Goal: Information Seeking & Learning: Learn about a topic

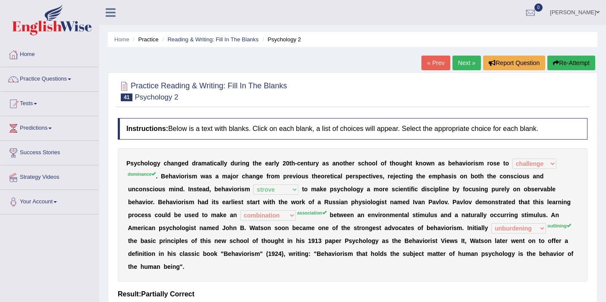
select select "challenge"
select select "strove"
select select "combination"
select select "unburdening"
click at [559, 62] on button "Re-Attempt" at bounding box center [571, 63] width 48 height 15
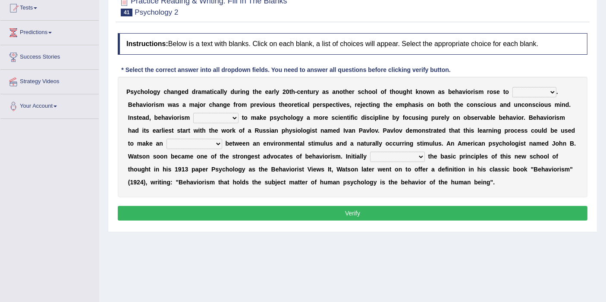
scroll to position [48, 0]
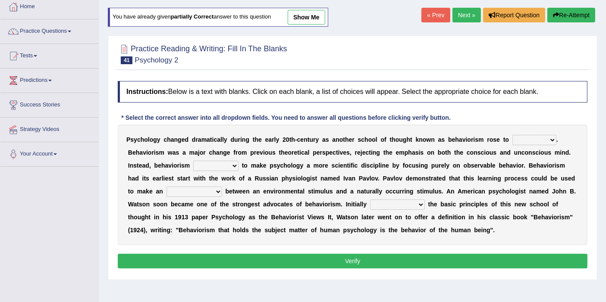
click at [518, 140] on select "dominance temptation challenge temper" at bounding box center [534, 140] width 44 height 10
select select "dominance"
click at [512, 135] on select "dominance temptation challenge temper" at bounding box center [534, 140] width 44 height 10
click at [232, 163] on select "reproached reproved strove rewove" at bounding box center [215, 166] width 45 height 10
select select "strove"
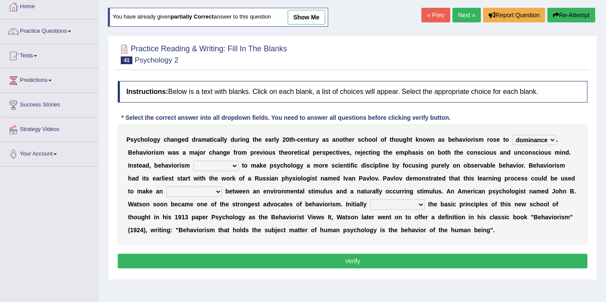
click at [193, 161] on select "reproached reproved strove rewove" at bounding box center [215, 166] width 45 height 10
click at [412, 204] on select "questioning foreshortening unburdening outlining" at bounding box center [397, 205] width 55 height 10
click at [516, 170] on div "P s y c h o l o g y c h a n g e d d r a m a t i c a l l y d u r i n g t h e e a…" at bounding box center [353, 185] width 470 height 121
click at [187, 190] on select "acclimatization association union combination" at bounding box center [194, 192] width 56 height 10
select select "association"
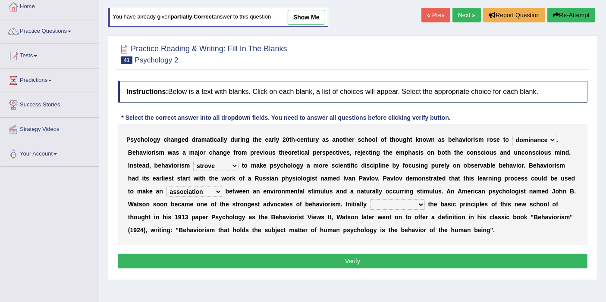
click at [166, 187] on select "acclimatization association union combination" at bounding box center [194, 192] width 56 height 10
click at [396, 202] on select "questioning foreshortening unburdening outlining" at bounding box center [397, 205] width 55 height 10
click at [440, 219] on b "d" at bounding box center [440, 217] width 4 height 7
click at [403, 202] on select "questioning foreshortening unburdening outlining" at bounding box center [397, 205] width 55 height 10
select select "outlining"
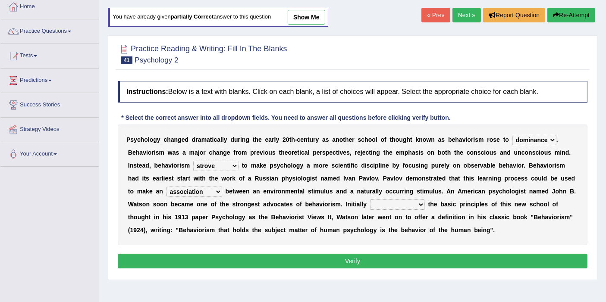
click at [370, 200] on select "questioning foreshortening unburdening outlining" at bounding box center [397, 205] width 55 height 10
click at [397, 258] on button "Verify" at bounding box center [353, 261] width 470 height 15
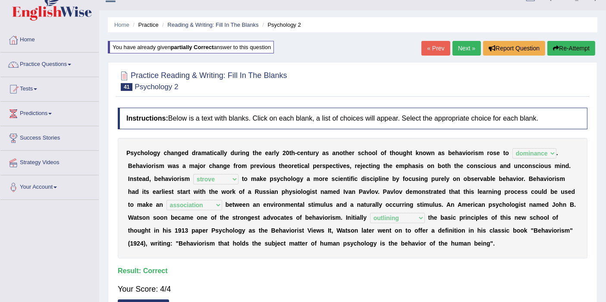
scroll to position [0, 0]
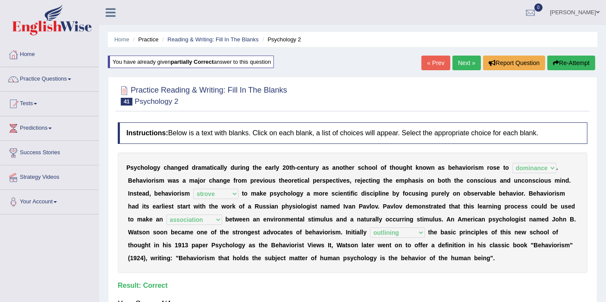
click at [457, 60] on link "Next »" at bounding box center [466, 63] width 28 height 15
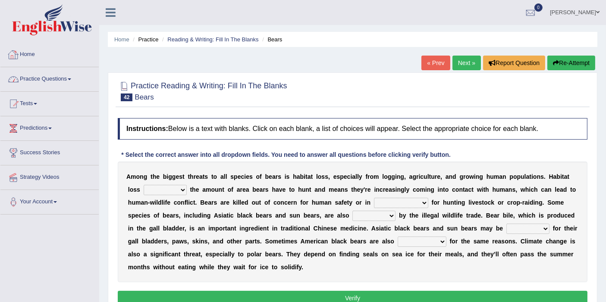
click at [13, 53] on div at bounding box center [13, 54] width 13 height 13
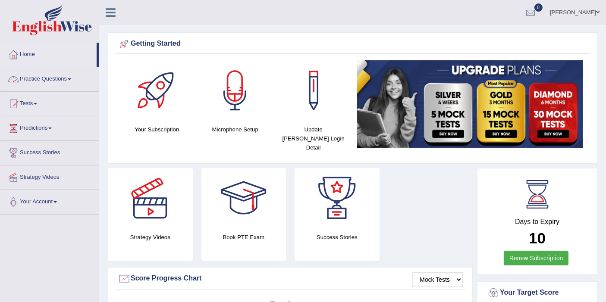
click at [49, 82] on link "Practice Questions" at bounding box center [49, 78] width 98 height 22
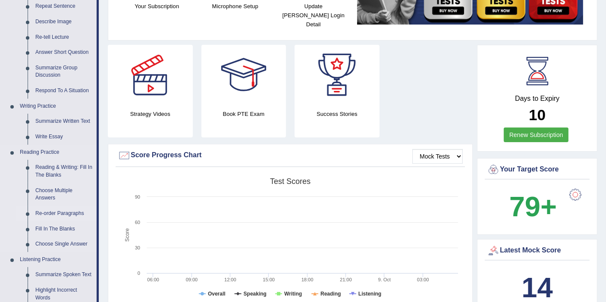
scroll to position [144, 0]
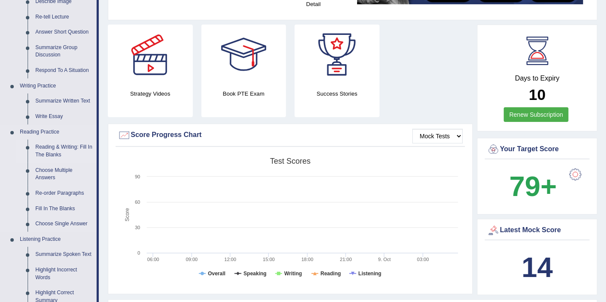
click at [56, 142] on link "Reading & Writing: Fill In The Blanks" at bounding box center [63, 151] width 65 height 23
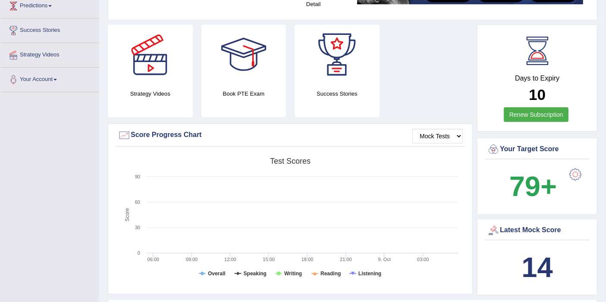
scroll to position [173, 0]
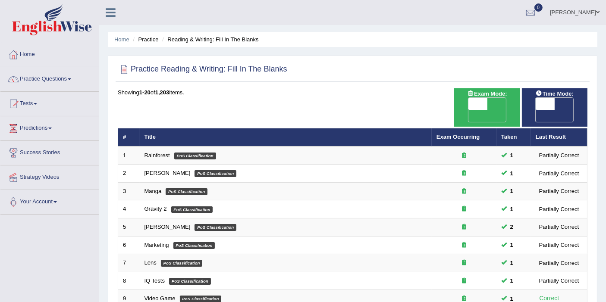
click at [536, 110] on span "OFF" at bounding box center [526, 116] width 19 height 12
checkbox input "true"
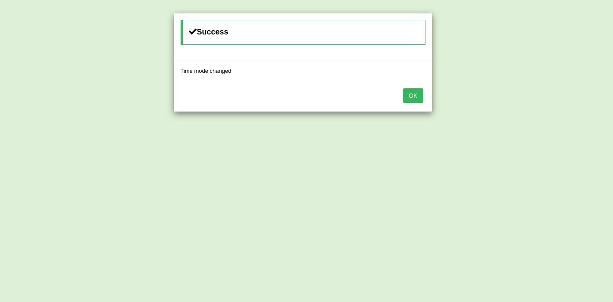
click at [419, 99] on button "OK" at bounding box center [413, 95] width 20 height 15
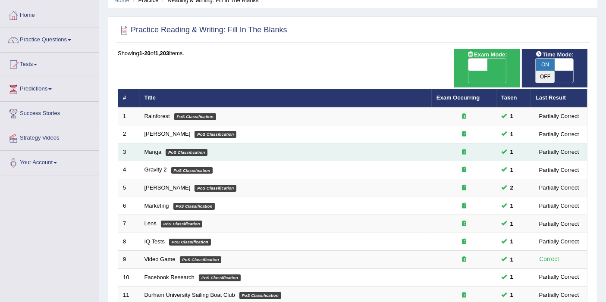
scroll to position [265, 0]
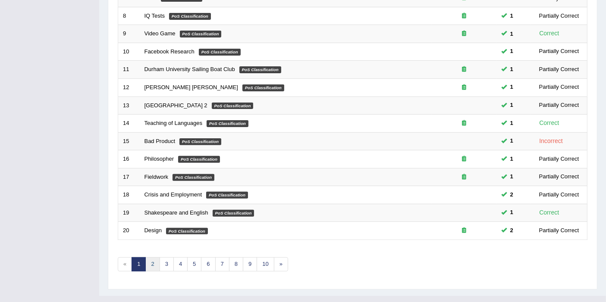
click at [154, 257] on link "2" at bounding box center [152, 264] width 14 height 14
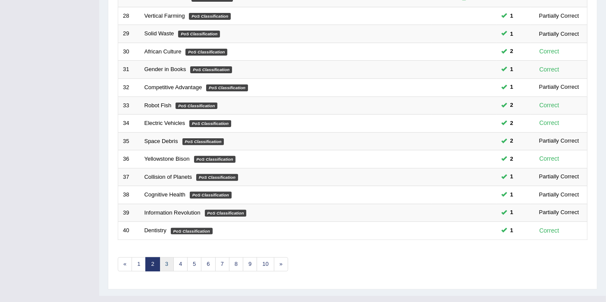
click at [166, 257] on link "3" at bounding box center [167, 264] width 14 height 14
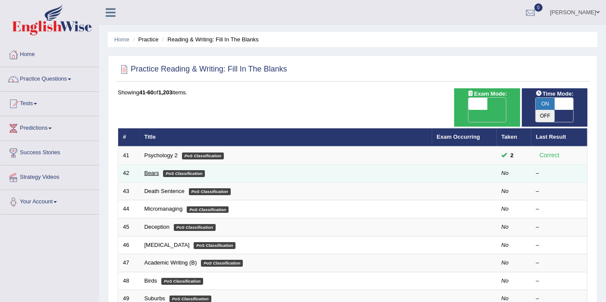
click at [152, 170] on link "Bears" at bounding box center [151, 173] width 15 height 6
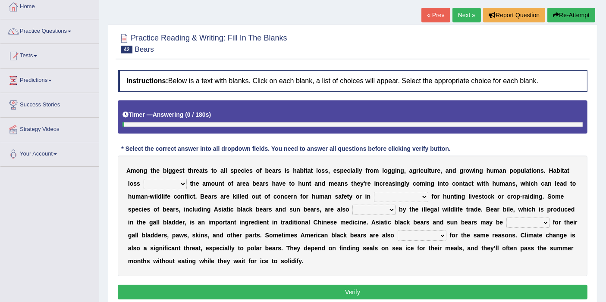
scroll to position [96, 0]
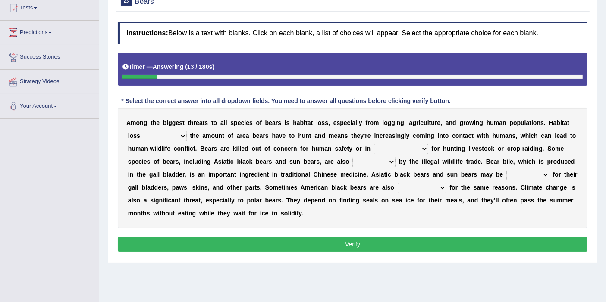
click at [157, 135] on select "increases reduces complies interacts" at bounding box center [165, 136] width 43 height 10
click at [523, 140] on div "A m o n g t h e b i g g e s t t h r e a t s t o a l l s p e c i e s o f b e a r…" at bounding box center [353, 168] width 470 height 121
click at [172, 136] on select "increases reduces complies interacts" at bounding box center [165, 136] width 43 height 10
select select "interacts"
click at [144, 131] on select "increases reduces complies interacts" at bounding box center [165, 136] width 43 height 10
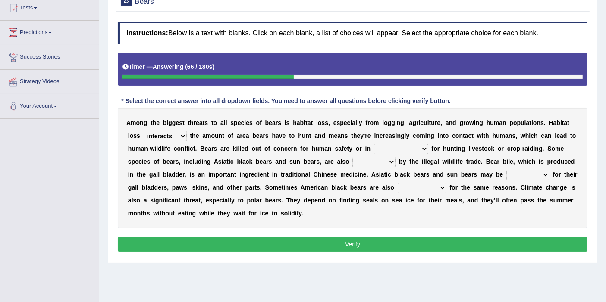
click at [396, 150] on select "coalition retaliation appreciation disinformation" at bounding box center [401, 149] width 54 height 10
select select "retaliation"
click at [374, 144] on select "coalition retaliation appreciation disinformation" at bounding box center [401, 149] width 54 height 10
click at [363, 168] on div "A m o n g t h e b i g g e s t t h r e a t s t o a l l s p e c i e s o f b e a r…" at bounding box center [353, 168] width 470 height 121
select select "protected"
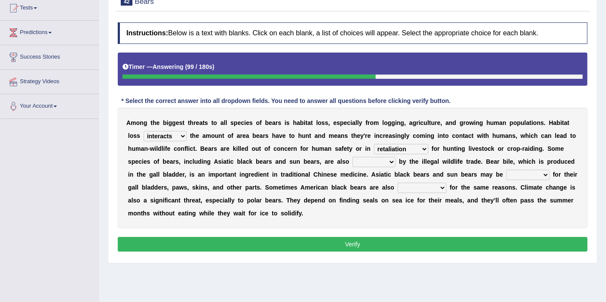
click at [352, 157] on select "protected prohibited fattened threatened" at bounding box center [373, 162] width 43 height 10
click at [513, 172] on select "poached squelched coached blenched" at bounding box center [527, 175] width 43 height 10
click at [333, 185] on b "b" at bounding box center [333, 187] width 4 height 7
click at [406, 188] on select "begot foreseen encountered targeted" at bounding box center [422, 188] width 49 height 10
select select "targeted"
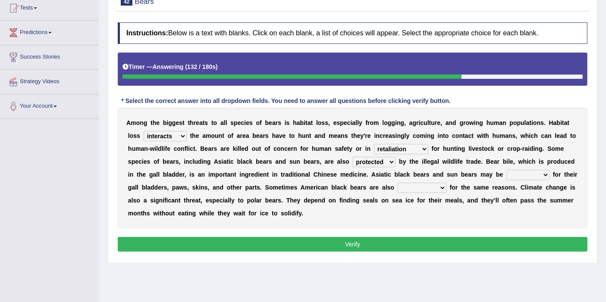
click at [398, 183] on select "begot foreseen encountered targeted" at bounding box center [422, 188] width 49 height 10
click at [511, 175] on select "poached squelched coached blenched" at bounding box center [527, 175] width 43 height 10
select select "squelched"
click at [506, 170] on select "poached squelched coached blenched" at bounding box center [527, 175] width 43 height 10
click at [503, 242] on button "Verify" at bounding box center [353, 244] width 470 height 15
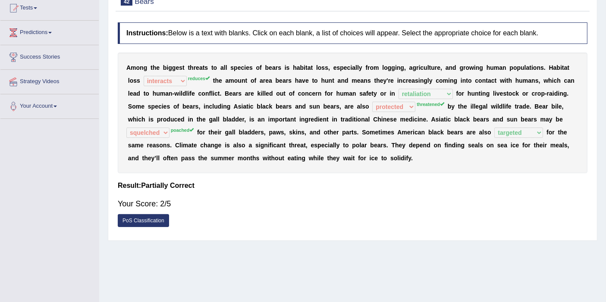
scroll to position [0, 0]
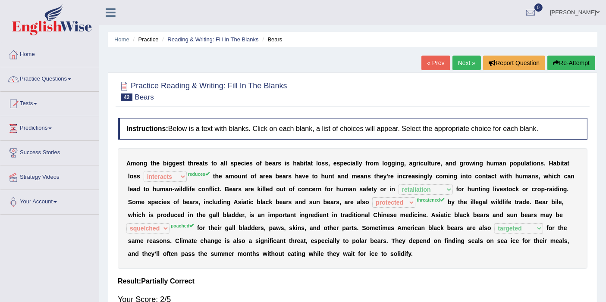
click at [564, 62] on button "Re-Attempt" at bounding box center [571, 63] width 48 height 15
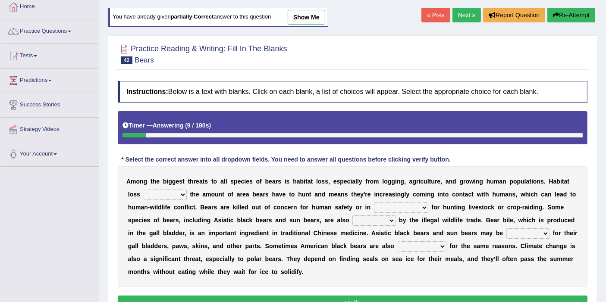
click at [174, 191] on select "increases reduces complies interacts" at bounding box center [165, 195] width 43 height 10
select select "reduces"
click at [144, 190] on select "increases reduces complies interacts" at bounding box center [165, 195] width 43 height 10
click at [387, 208] on select "coalition retaliation appreciation disinformation" at bounding box center [401, 208] width 54 height 10
select select "retaliation"
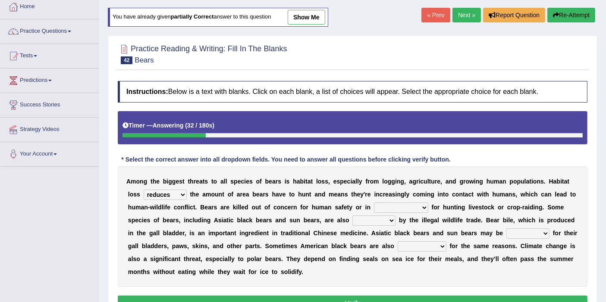
click at [374, 203] on select "coalition retaliation appreciation disinformation" at bounding box center [401, 208] width 54 height 10
click at [392, 203] on select "coalition retaliation appreciation disinformation" at bounding box center [401, 208] width 54 height 10
click at [374, 203] on select "coalition retaliation appreciation disinformation" at bounding box center [401, 208] width 54 height 10
click at [363, 219] on select "protected prohibited fattened threatened" at bounding box center [373, 221] width 43 height 10
select select "threatened"
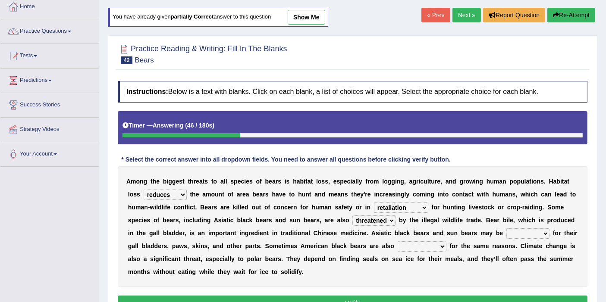
click at [352, 216] on select "protected prohibited fattened threatened" at bounding box center [373, 221] width 43 height 10
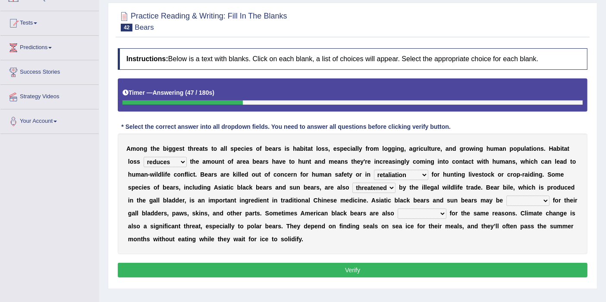
scroll to position [96, 0]
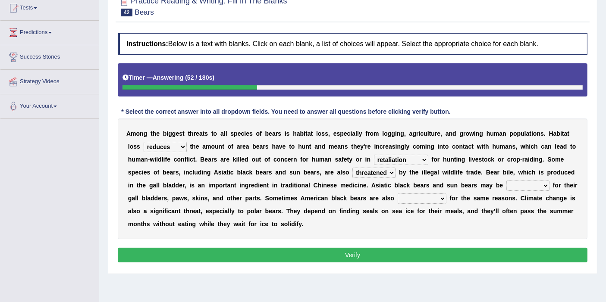
click at [506, 185] on select "poached squelched coached blenched" at bounding box center [527, 186] width 43 height 10
select select "poached"
click at [506, 181] on select "poached squelched coached blenched" at bounding box center [527, 186] width 43 height 10
click at [415, 197] on select "begot foreseen encountered targeted" at bounding box center [422, 199] width 49 height 10
select select "targeted"
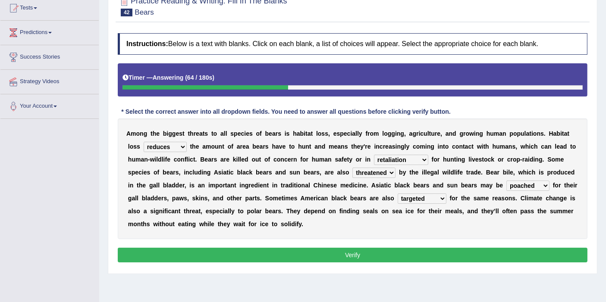
click at [398, 194] on select "begot foreseen encountered targeted" at bounding box center [422, 199] width 49 height 10
click at [429, 254] on button "Verify" at bounding box center [353, 255] width 470 height 15
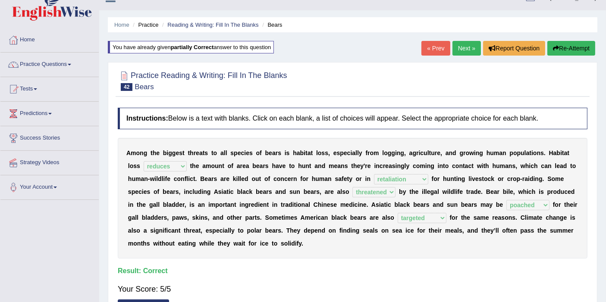
scroll to position [0, 0]
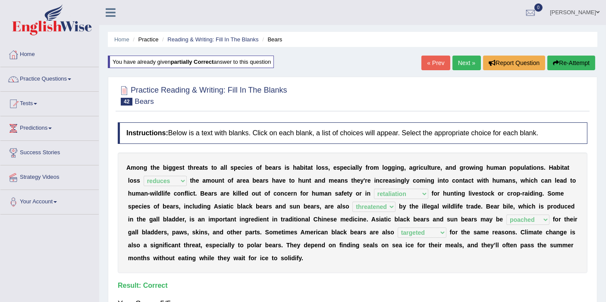
click at [461, 58] on link "Next »" at bounding box center [466, 63] width 28 height 15
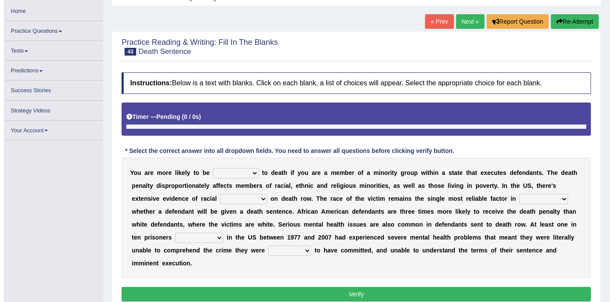
scroll to position [150, 0]
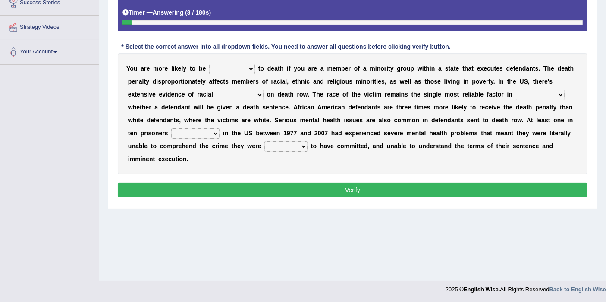
click at [233, 66] on select "penalized blamed complained sentenced" at bounding box center [232, 69] width 46 height 10
click at [391, 82] on b "a" at bounding box center [391, 81] width 3 height 7
click at [237, 71] on select "penalized blamed complained sentenced" at bounding box center [232, 69] width 46 height 10
select select "sentenced"
click at [209, 64] on select "penalized blamed complained sentenced" at bounding box center [232, 69] width 46 height 10
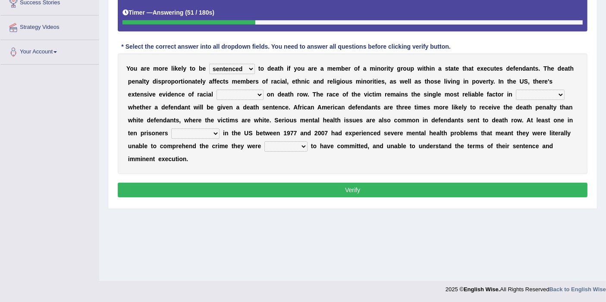
click at [232, 96] on select "bias equality appearance background" at bounding box center [239, 95] width 47 height 10
select select "appearance"
click at [216, 90] on select "bias equality appearance background" at bounding box center [239, 95] width 47 height 10
click at [531, 94] on select "determining adjoining undermining examining" at bounding box center [540, 95] width 49 height 10
select select "determining"
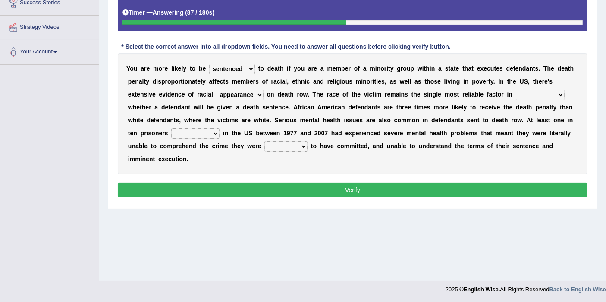
click at [516, 90] on select "determining adjoining undermining examining" at bounding box center [540, 95] width 49 height 10
click at [554, 98] on select "determining adjoining undermining examining" at bounding box center [540, 95] width 49 height 10
click at [554, 93] on select "determining adjoining undermining examining" at bounding box center [540, 95] width 49 height 10
click at [209, 132] on select "electrocuted persecuted executed captured" at bounding box center [195, 133] width 48 height 10
click at [235, 163] on div "Y o u a r e m o r e l i k e l y t o b e penalized blamed complained sentenced t…" at bounding box center [353, 113] width 470 height 121
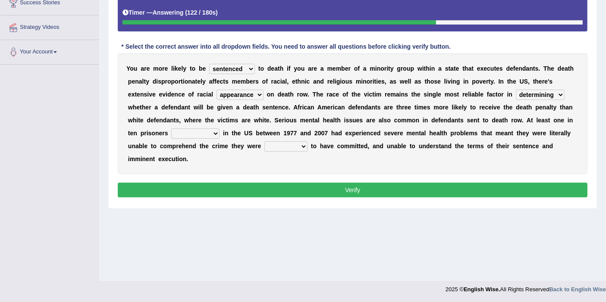
click at [205, 132] on select "electrocuted persecuted executed captured" at bounding box center [195, 133] width 48 height 10
click at [231, 160] on div "Y o u a r e m o r e l i k e l y t o b e penalized blamed complained sentenced t…" at bounding box center [353, 113] width 470 height 121
click at [207, 132] on select "electrocuted persecuted executed captured" at bounding box center [195, 133] width 48 height 10
select select "executed"
click at [171, 128] on select "electrocuted persecuted executed captured" at bounding box center [195, 133] width 48 height 10
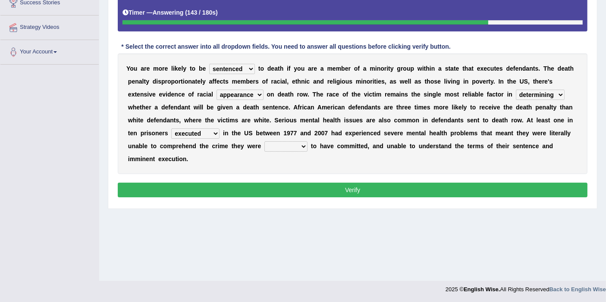
click at [273, 148] on select "alleged acclaimed persuaded claimed" at bounding box center [285, 146] width 43 height 10
select select "alleged"
click at [264, 141] on select "alleged acclaimed persuaded claimed" at bounding box center [285, 146] width 43 height 10
click at [310, 188] on button "Verify" at bounding box center [353, 190] width 470 height 15
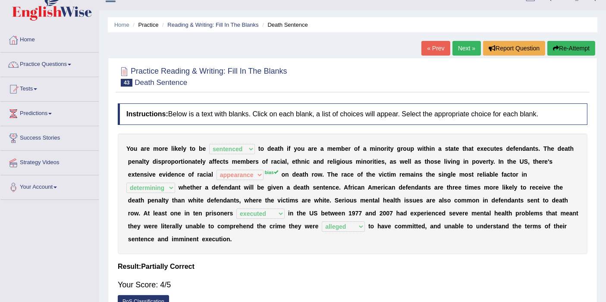
scroll to position [0, 0]
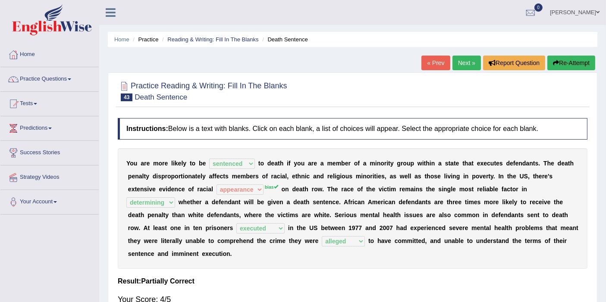
click at [468, 58] on link "Next »" at bounding box center [466, 63] width 28 height 15
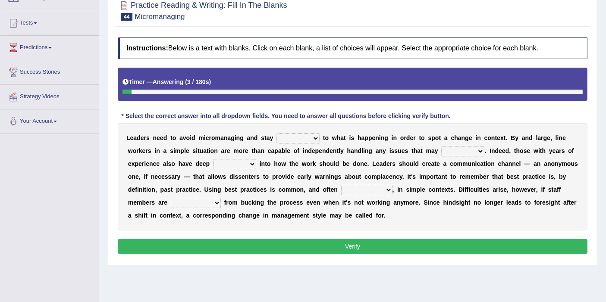
scroll to position [96, 0]
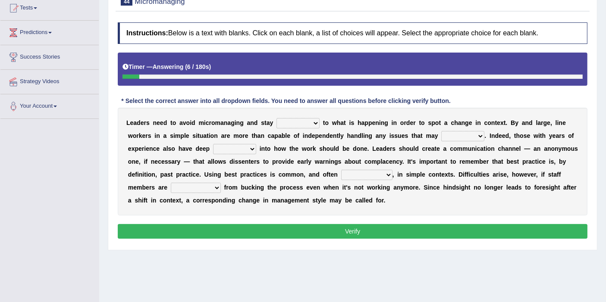
click at [295, 126] on select "complied connected precise concise" at bounding box center [297, 123] width 43 height 10
click at [342, 130] on div "L e a d e r s n e e d t o a v o i d m i c r o m a n a g i n g a n d s t a y com…" at bounding box center [353, 162] width 470 height 108
click at [293, 118] on select "complied connected precise concise" at bounding box center [297, 123] width 43 height 10
click at [338, 142] on div "L e a d e r s n e e d t o a v o i d m i c r o m a n a g i n g a n d s t a y com…" at bounding box center [353, 162] width 470 height 108
click at [313, 121] on select "complied connected precise concise" at bounding box center [297, 123] width 43 height 10
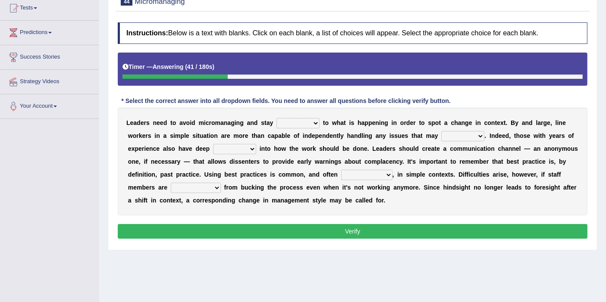
select select "connected"
click at [276, 118] on select "complied connected precise concise" at bounding box center [297, 123] width 43 height 10
click at [463, 136] on select "apprise rise encounter arise" at bounding box center [462, 136] width 43 height 10
select select "rise"
click at [441, 131] on select "apprise rise encounter arise" at bounding box center [462, 136] width 43 height 10
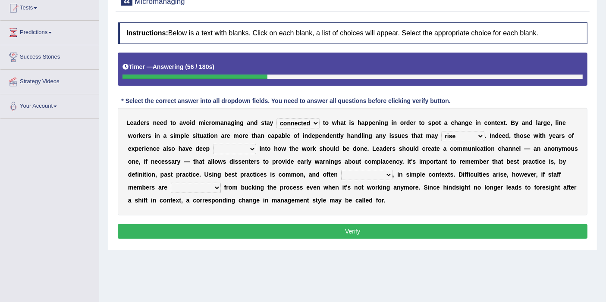
click at [231, 150] on select "incursion insight indignity indication" at bounding box center [234, 149] width 43 height 10
select select "incursion"
click at [213, 144] on select "incursion insight indignity indication" at bounding box center [234, 149] width 43 height 10
click at [351, 175] on select "inappropriate apprehensive appropriate forbidden" at bounding box center [366, 175] width 51 height 10
select select "appropriate"
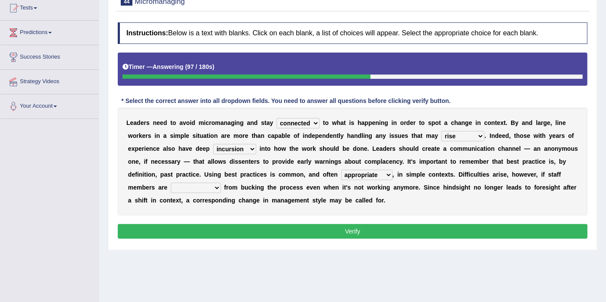
click at [341, 170] on select "inappropriate apprehensive appropriate forbidden" at bounding box center [366, 175] width 51 height 10
click at [198, 185] on select "disarranged disinclined discouraged disintegrated" at bounding box center [196, 188] width 50 height 10
click at [281, 197] on b "n" at bounding box center [282, 200] width 4 height 7
click at [211, 184] on select "disarranged disinclined discouraged disintegrated" at bounding box center [196, 188] width 50 height 10
select select "disintegrated"
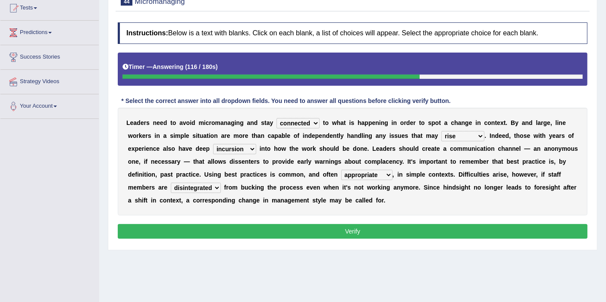
click at [171, 183] on select "disarranged disinclined discouraged disintegrated" at bounding box center [196, 188] width 50 height 10
click at [225, 231] on button "Verify" at bounding box center [353, 231] width 470 height 15
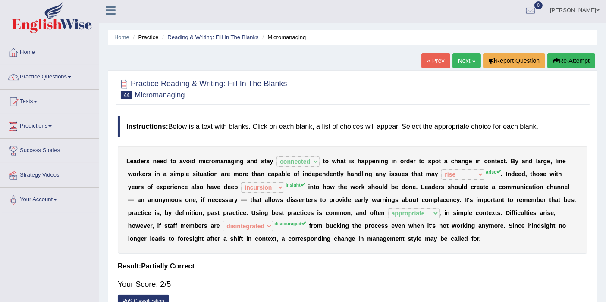
scroll to position [0, 0]
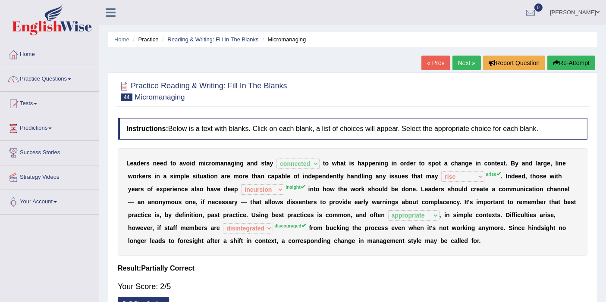
click at [566, 57] on button "Re-Attempt" at bounding box center [571, 63] width 48 height 15
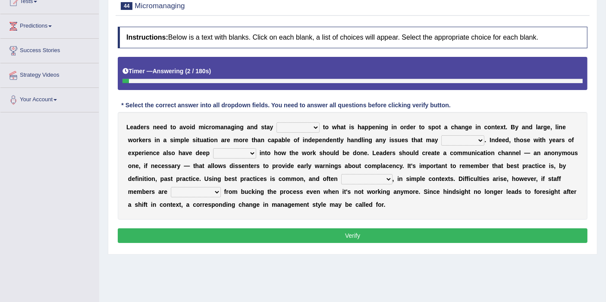
click at [295, 126] on select "complied connected precise concise" at bounding box center [297, 127] width 43 height 10
select select "connected"
click at [276, 122] on select "complied connected precise concise" at bounding box center [297, 127] width 43 height 10
click at [469, 144] on div "L e a d e r s n e e d t o a v o i d m i c r o m a n a g i n g a n d s t a y com…" at bounding box center [353, 166] width 470 height 108
click at [470, 139] on select "apprise rise encounter arise" at bounding box center [462, 140] width 43 height 10
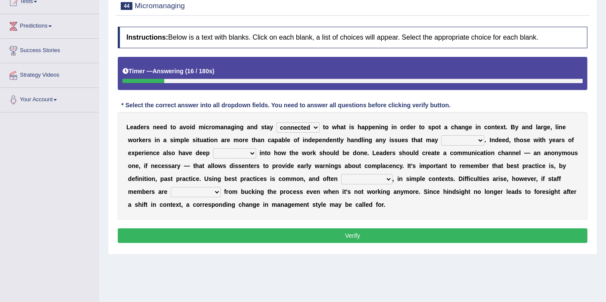
select select "arise"
click at [441, 135] on select "apprise rise encounter arise" at bounding box center [462, 140] width 43 height 10
click at [237, 153] on select "incursion insight indignity indication" at bounding box center [234, 153] width 43 height 10
select select "insight"
click at [213, 148] on select "incursion insight indignity indication" at bounding box center [234, 153] width 43 height 10
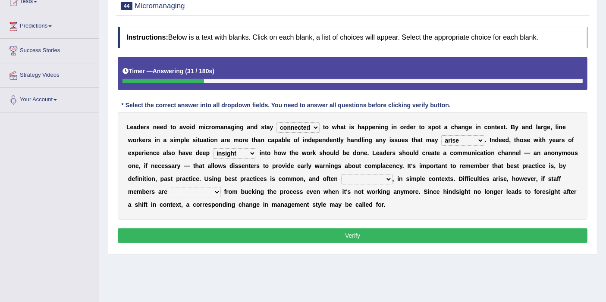
click at [238, 152] on select "incursion insight indignity indication" at bounding box center [234, 153] width 43 height 10
click at [284, 163] on b "v" at bounding box center [283, 166] width 3 height 7
click at [360, 177] on select "inappropriate apprehensive appropriate forbidden" at bounding box center [366, 179] width 51 height 10
select select "appropriate"
click at [341, 174] on select "inappropriate apprehensive appropriate forbidden" at bounding box center [366, 179] width 51 height 10
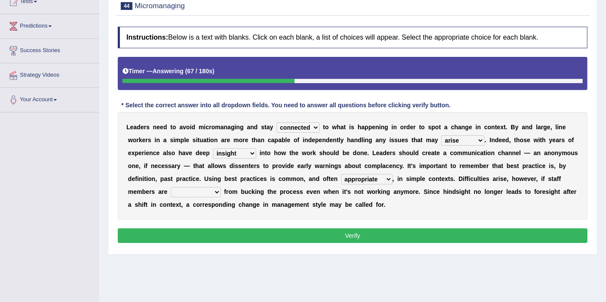
click at [213, 188] on select "disarranged disinclined discouraged disintegrated" at bounding box center [196, 192] width 50 height 10
select select "discouraged"
click at [171, 187] on select "disarranged disinclined discouraged disintegrated" at bounding box center [196, 192] width 50 height 10
click at [211, 230] on button "Verify" at bounding box center [353, 236] width 470 height 15
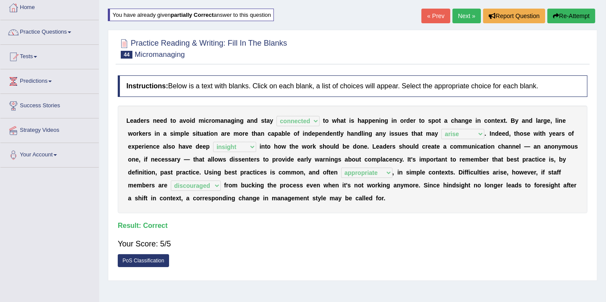
scroll to position [6, 0]
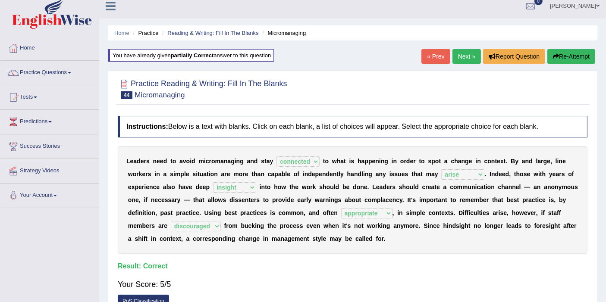
click at [470, 59] on link "Next »" at bounding box center [466, 56] width 28 height 15
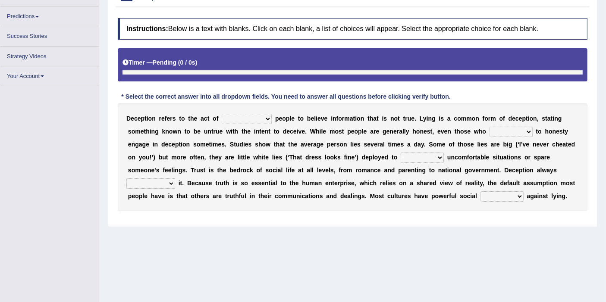
scroll to position [105, 0]
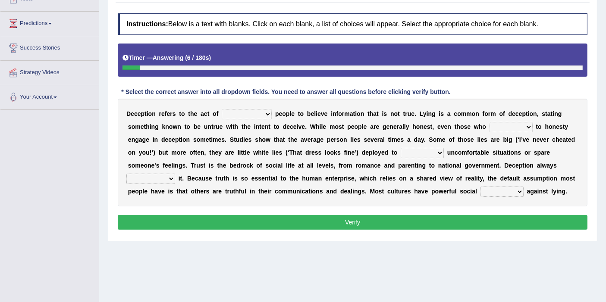
click at [262, 110] on select "discouraging forbidding detecting encouraging" at bounding box center [247, 114] width 50 height 10
select select "detecting"
click at [222, 109] on select "discouraging forbidding detecting encouraging" at bounding box center [247, 114] width 50 height 10
click at [497, 123] on select "describe prescribe inscribe subscribe" at bounding box center [510, 127] width 43 height 10
select select "describe"
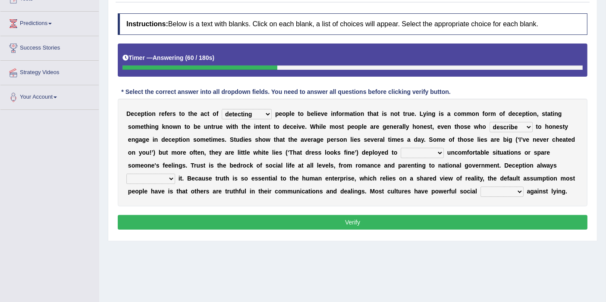
click at [489, 122] on select "describe prescribe inscribe subscribe" at bounding box center [510, 127] width 43 height 10
drag, startPoint x: 506, startPoint y: 132, endPoint x: 509, endPoint y: 129, distance: 4.6
click at [509, 129] on div "D e c e p t i o n r e f e r s t o t h e a c t o f discouraging forbidding detec…" at bounding box center [353, 153] width 470 height 108
click at [510, 127] on select "describe prescribe inscribe subscribe" at bounding box center [510, 127] width 43 height 10
click at [511, 125] on select "describe prescribe inscribe subscribe" at bounding box center [510, 127] width 43 height 10
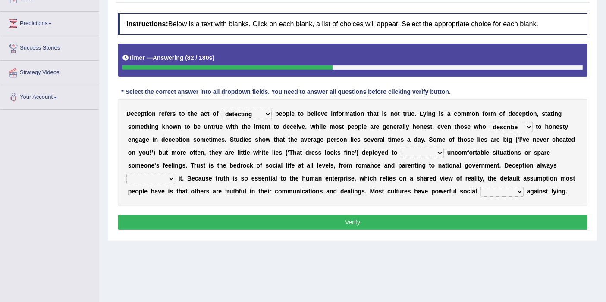
click at [415, 152] on select "contest illuminate disguise avoid" at bounding box center [422, 153] width 43 height 10
select select "avoid"
click at [401, 148] on select "contest illuminate disguise avoid" at bounding box center [422, 153] width 43 height 10
click at [160, 179] on select "undermines underscores undertakes underwrites" at bounding box center [150, 179] width 49 height 10
select select "undertakes"
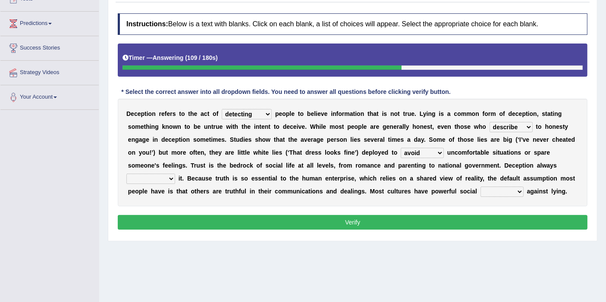
click at [126, 174] on select "undermines underscores undertakes underwrites" at bounding box center [150, 179] width 49 height 10
click at [167, 178] on select "undermines underscores undertakes underwrites" at bounding box center [150, 179] width 49 height 10
click at [513, 190] on select "ejections sanctions fractions inductions" at bounding box center [501, 192] width 43 height 10
select select "sanctions"
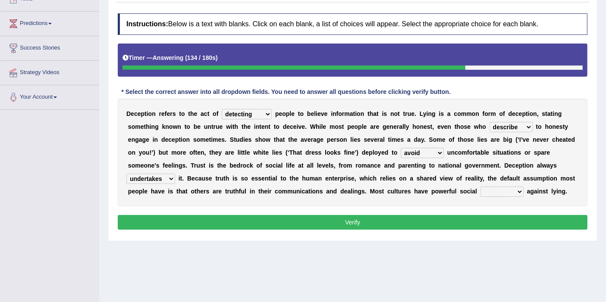
click at [480, 187] on select "ejections sanctions fractions inductions" at bounding box center [501, 192] width 43 height 10
click at [510, 224] on button "Verify" at bounding box center [353, 222] width 470 height 15
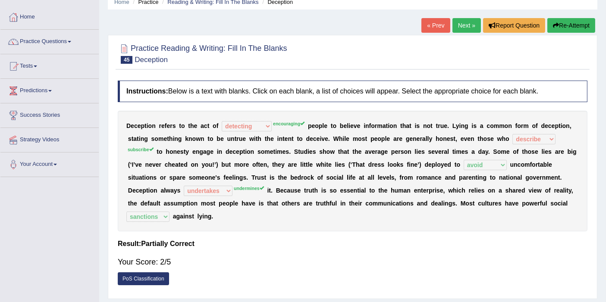
scroll to position [0, 0]
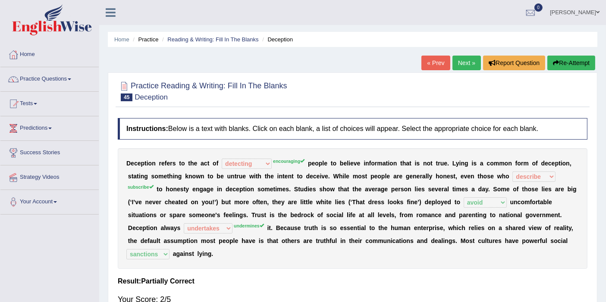
click at [561, 56] on button "Re-Attempt" at bounding box center [571, 63] width 48 height 15
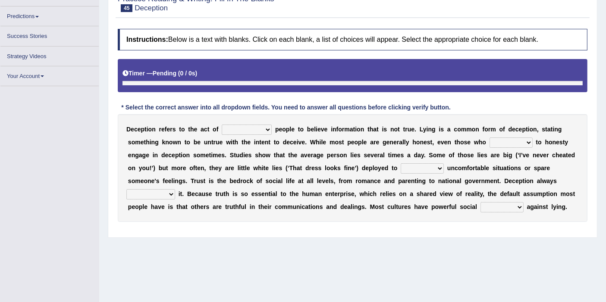
scroll to position [105, 0]
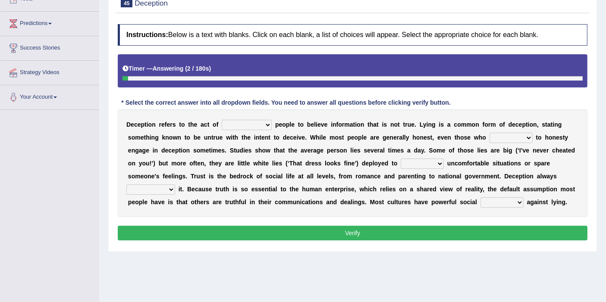
click at [242, 123] on select "discouraging forbidding detecting encouraging" at bounding box center [247, 125] width 50 height 10
select select "encouraging"
click at [222, 120] on select "discouraging forbidding detecting encouraging" at bounding box center [247, 125] width 50 height 10
click at [498, 136] on select "describe prescribe inscribe subscribe" at bounding box center [510, 138] width 43 height 10
select select "subscribe"
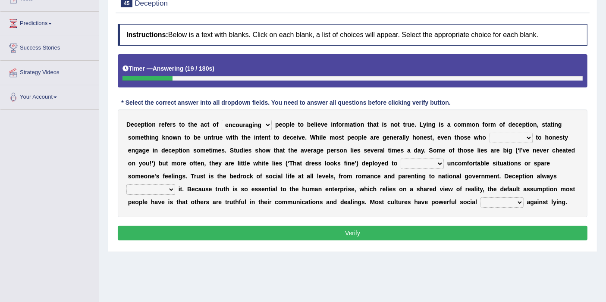
click at [489, 133] on select "describe prescribe inscribe subscribe" at bounding box center [510, 138] width 43 height 10
click at [409, 160] on select "contest illuminate disguise avoid" at bounding box center [422, 164] width 43 height 10
select select "avoid"
click at [401, 159] on select "contest illuminate disguise avoid" at bounding box center [422, 164] width 43 height 10
click at [153, 189] on select "undermines underscores undertakes underwrites" at bounding box center [150, 190] width 49 height 10
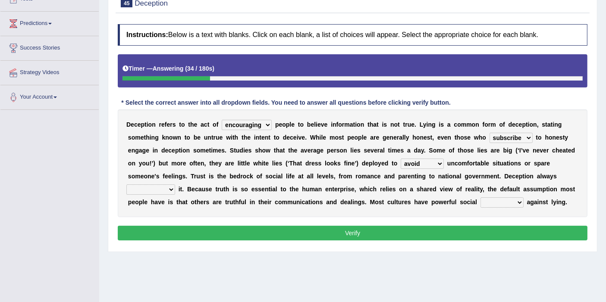
select select "undermines"
click at [126, 185] on select "undermines underscores undertakes underwrites" at bounding box center [150, 190] width 49 height 10
click at [504, 199] on select "ejections sanctions fractions inductions" at bounding box center [501, 202] width 43 height 10
select select "sanctions"
click at [480, 197] on select "ejections sanctions fractions inductions" at bounding box center [501, 202] width 43 height 10
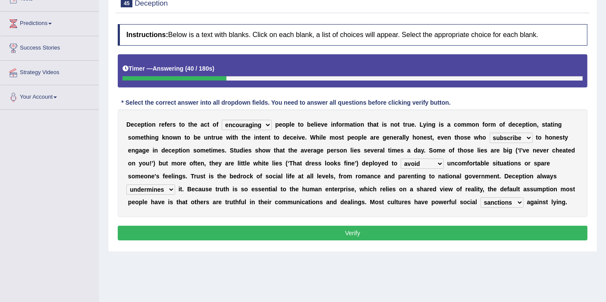
click at [465, 229] on button "Verify" at bounding box center [353, 233] width 470 height 15
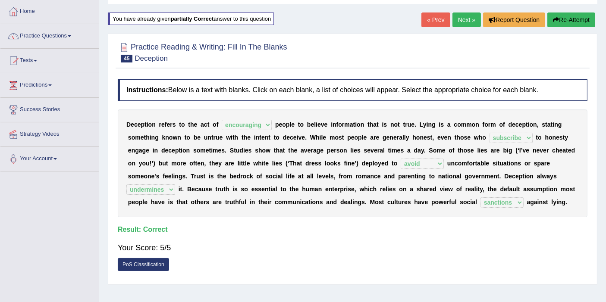
scroll to position [0, 0]
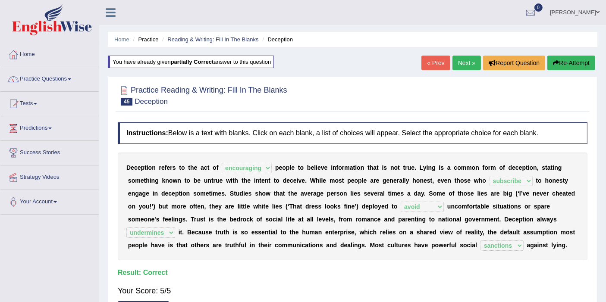
click at [467, 63] on link "Next »" at bounding box center [466, 63] width 28 height 15
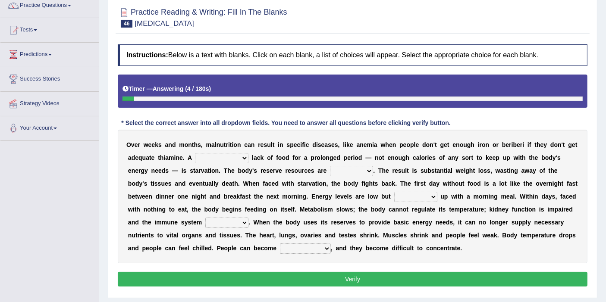
scroll to position [96, 0]
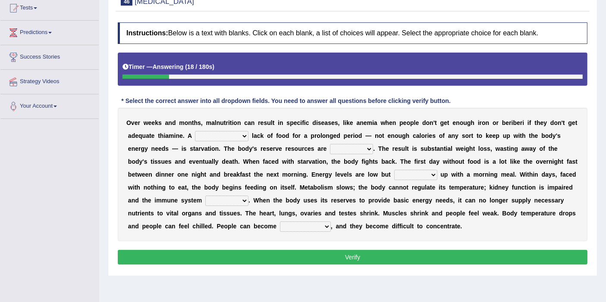
click at [228, 131] on select "severe distinguishing proper distinctive" at bounding box center [221, 136] width 53 height 10
select select "severe"
click at [195, 131] on select "severe distinguishing proper distinctive" at bounding box center [221, 136] width 53 height 10
click at [218, 138] on select "severe distinguishing proper distinctive" at bounding box center [221, 136] width 53 height 10
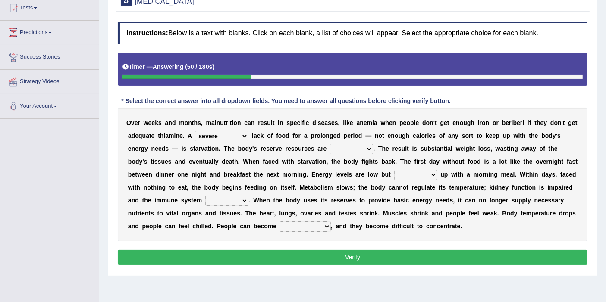
click at [333, 144] on select "obsoleted depleted pelleted deleted" at bounding box center [351, 149] width 43 height 10
select select "depleted"
click at [330, 144] on select "obsoleted depleted pelleted deleted" at bounding box center [351, 149] width 43 height 10
click at [416, 176] on select "feed come chill pick" at bounding box center [415, 175] width 43 height 10
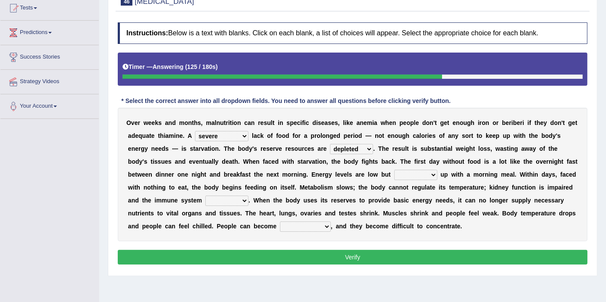
click at [531, 179] on div "O v e r w e e k s a n d m o n t h s , m a l n u t r i t i o n c a n r e s u l t…" at bounding box center [353, 175] width 470 height 134
click at [213, 200] on select "deepens deafens weakens surpasses" at bounding box center [226, 201] width 43 height 10
select select "weakens"
click at [205, 196] on select "deepens deafens weakens surpasses" at bounding box center [226, 201] width 43 height 10
click at [296, 226] on select "irritable commutable indisputable transportable" at bounding box center [305, 227] width 51 height 10
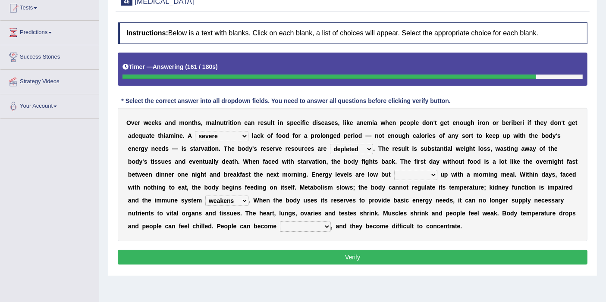
select select "irritable"
click at [280, 222] on select "irritable commutable indisputable transportable" at bounding box center [305, 227] width 51 height 10
click at [426, 176] on select "feed come chill pick" at bounding box center [415, 175] width 43 height 10
select select "feed"
click at [394, 170] on select "feed come chill pick" at bounding box center [415, 175] width 43 height 10
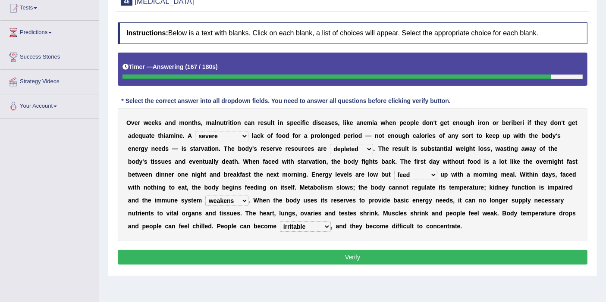
click at [410, 252] on button "Verify" at bounding box center [353, 257] width 470 height 15
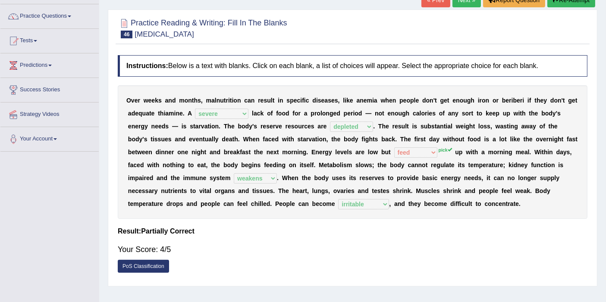
scroll to position [48, 0]
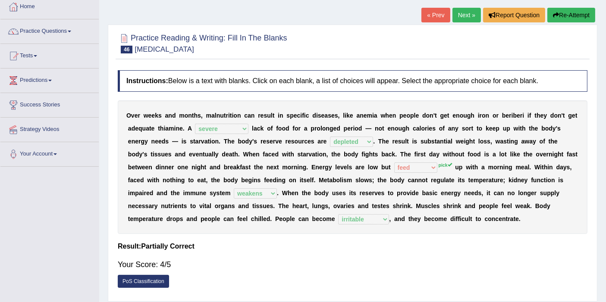
click at [458, 13] on link "Next »" at bounding box center [466, 15] width 28 height 15
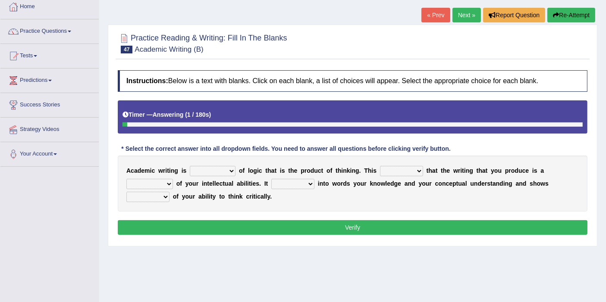
click at [210, 169] on select "expectation entitlement expression exchange" at bounding box center [213, 171] width 46 height 10
click at [212, 172] on select "expectation entitlement expression exchange" at bounding box center [213, 171] width 46 height 10
click at [421, 194] on div "A c a d e m i c w r i t i n g i s expectation entitlement expression exchange o…" at bounding box center [353, 184] width 470 height 56
click at [401, 170] on select "means questions stipulates answers" at bounding box center [401, 171] width 43 height 10
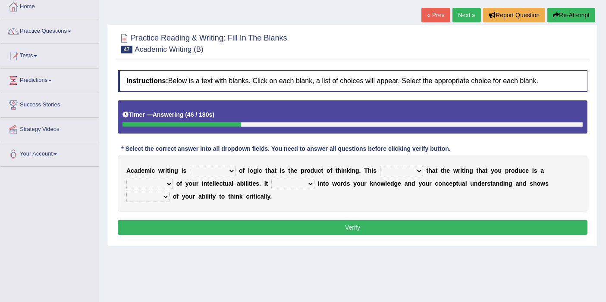
select select "means"
click at [380, 166] on select "means questions stipulates answers" at bounding box center [401, 171] width 43 height 10
click at [155, 182] on select "redundancy mission credit reflection" at bounding box center [149, 184] width 47 height 10
select select "reflection"
click at [126, 179] on select "redundancy mission credit reflection" at bounding box center [149, 184] width 47 height 10
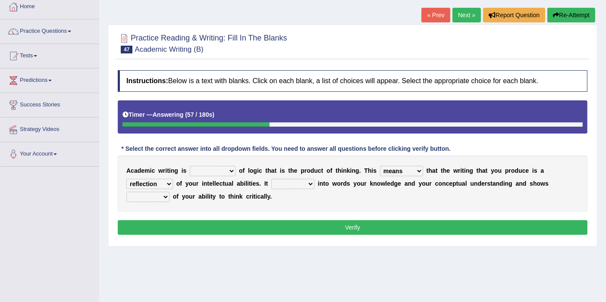
click at [156, 182] on select "redundancy mission credit reflection" at bounding box center [149, 184] width 47 height 10
click at [217, 169] on select "expectation entitlement expression exchange" at bounding box center [213, 171] width 46 height 10
select select "expression"
click at [190, 166] on select "expectation entitlement expression exchange" at bounding box center [213, 171] width 46 height 10
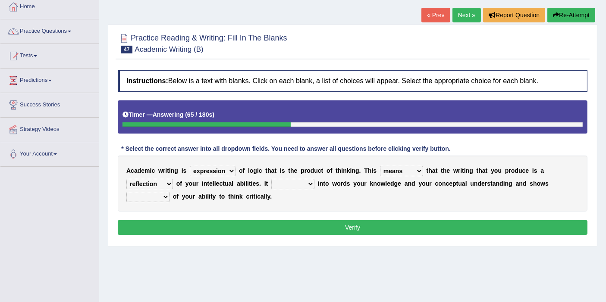
click at [218, 169] on select "expectation entitlement expression exchange" at bounding box center [213, 171] width 46 height 10
click at [217, 173] on select "expectation entitlement expression exchange" at bounding box center [213, 171] width 46 height 10
click at [223, 168] on select "expectation entitlement expression exchange" at bounding box center [213, 171] width 46 height 10
click at [285, 183] on select "enriches shows allows puts" at bounding box center [292, 184] width 43 height 10
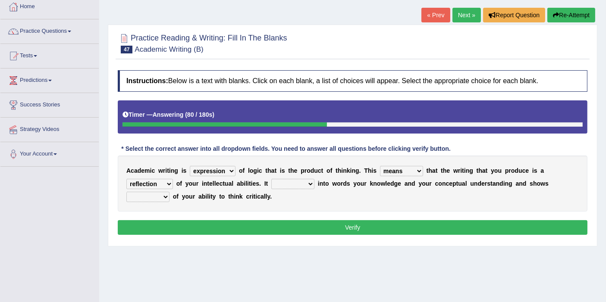
select select "puts"
click at [271, 179] on select "enriches shows allows puts" at bounding box center [292, 184] width 43 height 10
drag, startPoint x: 169, startPoint y: 194, endPoint x: 164, endPoint y: 193, distance: 5.6
click at [168, 193] on div "A c a d e m i c w r i t i n g i s expectation entitlement expression exchange o…" at bounding box center [353, 184] width 470 height 56
click at [164, 193] on select "hassle excuse capacity evidence" at bounding box center [147, 197] width 43 height 10
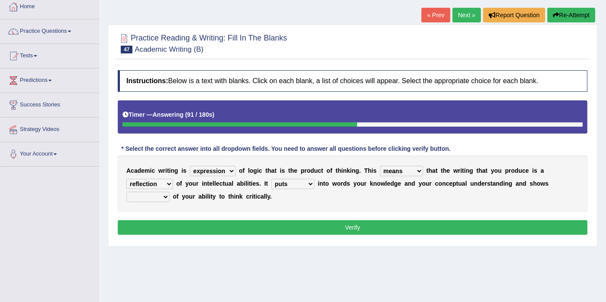
select select "capacity"
click at [126, 192] on select "hassle excuse capacity evidence" at bounding box center [147, 197] width 43 height 10
click at [191, 225] on button "Verify" at bounding box center [353, 227] width 470 height 15
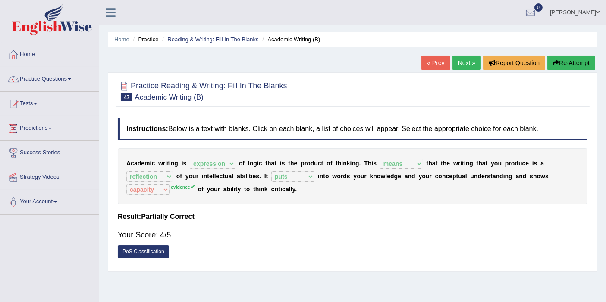
click at [468, 65] on link "Next »" at bounding box center [466, 63] width 28 height 15
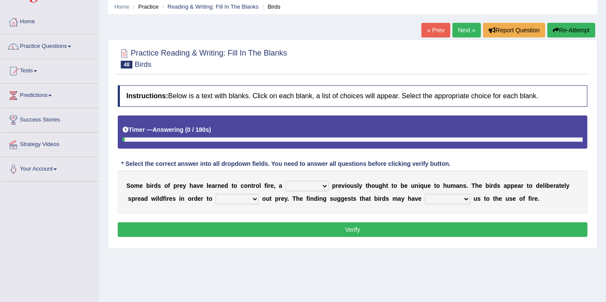
scroll to position [48, 0]
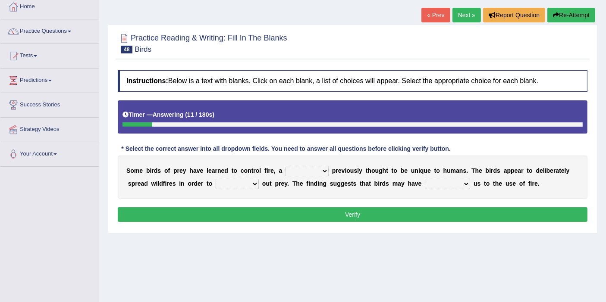
click at [302, 173] on select "question profile tale skill" at bounding box center [306, 171] width 43 height 10
select select "skill"
click at [285, 166] on select "question profile tale skill" at bounding box center [306, 171] width 43 height 10
click at [230, 184] on select "prevent limit span flush" at bounding box center [237, 184] width 43 height 10
click at [216, 179] on select "prevent limit span flush" at bounding box center [237, 184] width 43 height 10
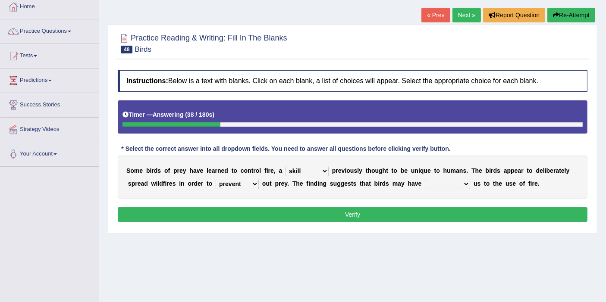
click at [222, 182] on select "prevent limit span flush" at bounding box center [237, 184] width 43 height 10
select select "span"
click at [216, 179] on select "prevent limit span flush" at bounding box center [237, 184] width 43 height 10
click at [435, 185] on select "prophesied beaten transmitted forced" at bounding box center [447, 184] width 45 height 10
select select "transmitted"
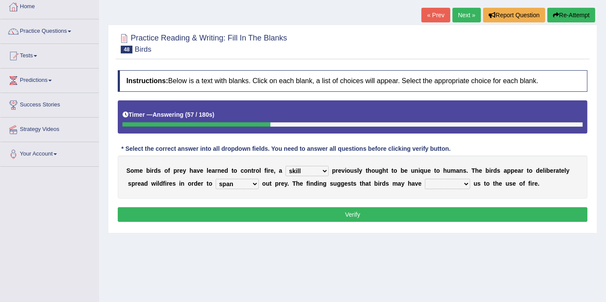
click at [425, 179] on select "prophesied beaten transmitted forced" at bounding box center [447, 184] width 45 height 10
click at [446, 214] on button "Verify" at bounding box center [353, 214] width 470 height 15
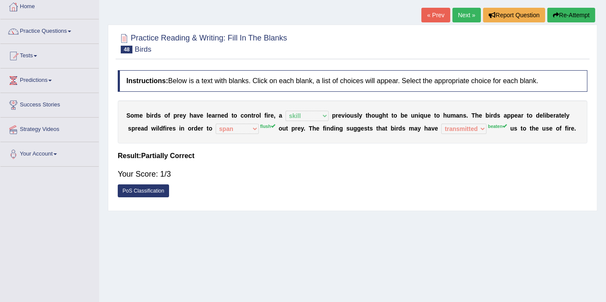
click at [554, 20] on button "Re-Attempt" at bounding box center [571, 15] width 48 height 15
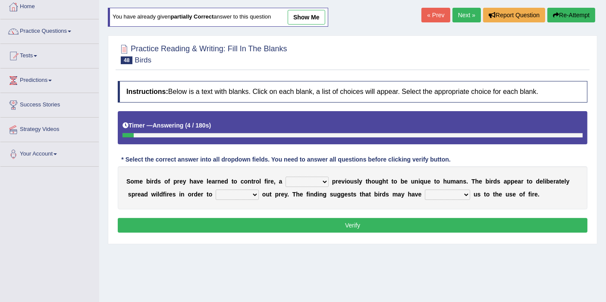
click at [308, 177] on select "question profile tale skill" at bounding box center [306, 182] width 43 height 10
select select "skill"
click at [285, 177] on select "question profile tale skill" at bounding box center [306, 182] width 43 height 10
click at [223, 191] on select "prevent limit span flush" at bounding box center [237, 195] width 43 height 10
select select "flush"
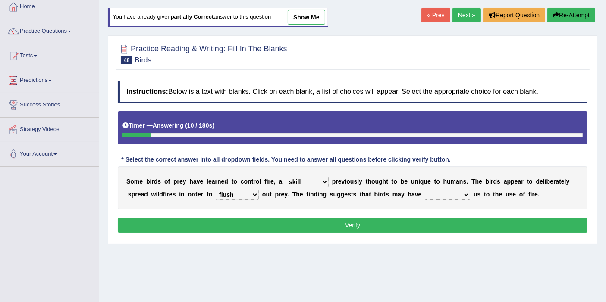
click at [216, 190] on select "prevent limit span flush" at bounding box center [237, 195] width 43 height 10
click at [443, 197] on select "prophesied beaten transmitted forced" at bounding box center [447, 195] width 45 height 10
select select "beaten"
click at [425, 190] on select "prophesied beaten transmitted forced" at bounding box center [447, 195] width 45 height 10
click at [436, 197] on select "prophesied beaten transmitted forced" at bounding box center [447, 195] width 45 height 10
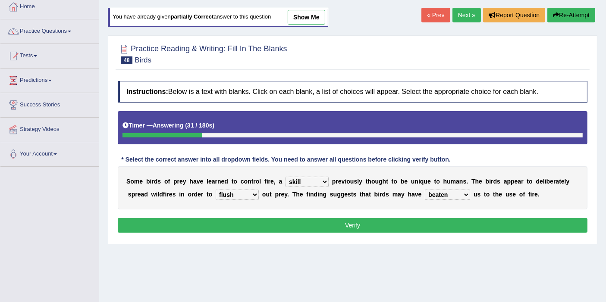
click at [436, 197] on select "prophesied beaten transmitted forced" at bounding box center [447, 195] width 45 height 10
click at [434, 223] on button "Verify" at bounding box center [353, 225] width 470 height 15
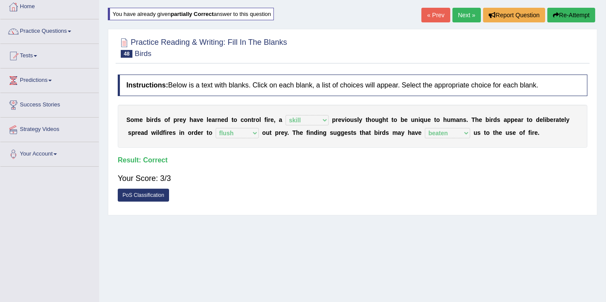
click at [456, 22] on link "Next »" at bounding box center [466, 15] width 28 height 15
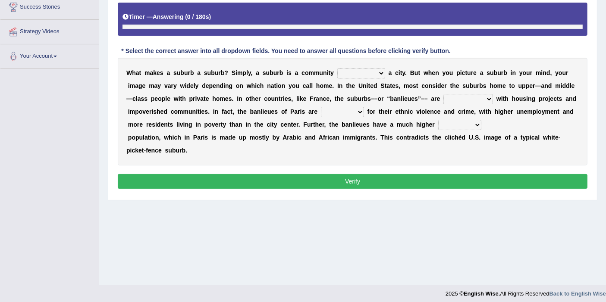
scroll to position [150, 0]
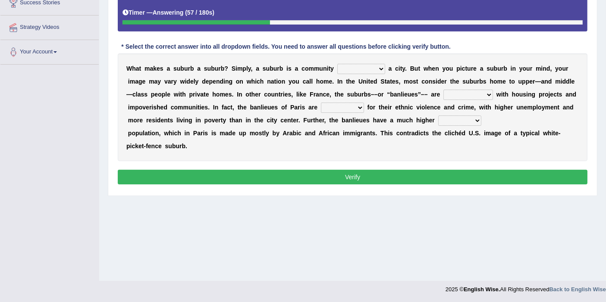
click at [358, 69] on select "lying locating situating surrounding" at bounding box center [361, 69] width 48 height 10
select select "locating"
click at [337, 64] on select "lying locating situating surrounding" at bounding box center [361, 69] width 48 height 10
click at [364, 67] on select "lying locating situating surrounding" at bounding box center [361, 69] width 48 height 10
click at [337, 64] on select "lying locating situating surrounding" at bounding box center [361, 69] width 48 height 10
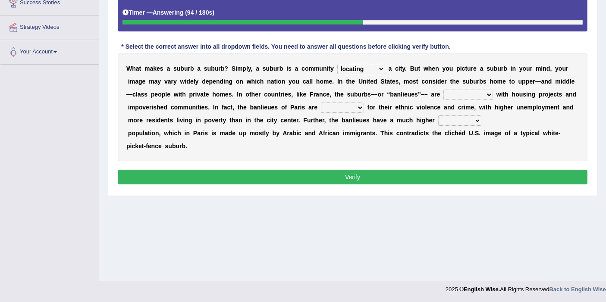
click at [449, 94] on select "antonymous antibiotic synonymous synthetic" at bounding box center [468, 95] width 50 height 10
select select "synonymous"
click at [443, 90] on select "antonymous antibiotic synonymous synthetic" at bounding box center [468, 95] width 50 height 10
click at [345, 110] on select "clamorous sensitive famous notorious" at bounding box center [342, 108] width 43 height 10
select select "notorious"
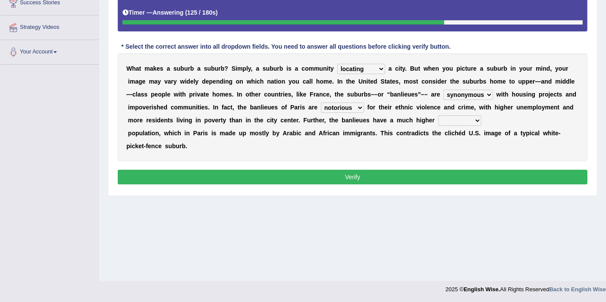
click at [321, 103] on select "clamorous sensitive famous notorious" at bounding box center [342, 108] width 43 height 10
click at [447, 119] on select "local young immigrant senior" at bounding box center [459, 121] width 43 height 10
select select "immigrant"
click at [438, 116] on select "local young immigrant senior" at bounding box center [459, 121] width 43 height 10
click at [347, 175] on button "Verify" at bounding box center [353, 177] width 470 height 15
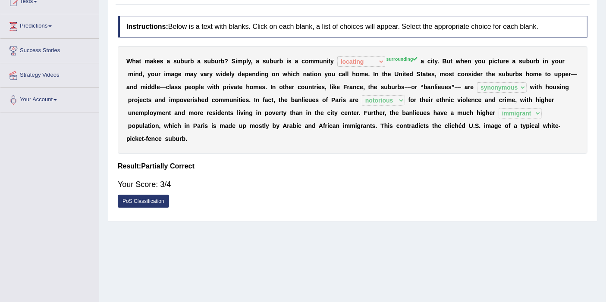
scroll to position [54, 0]
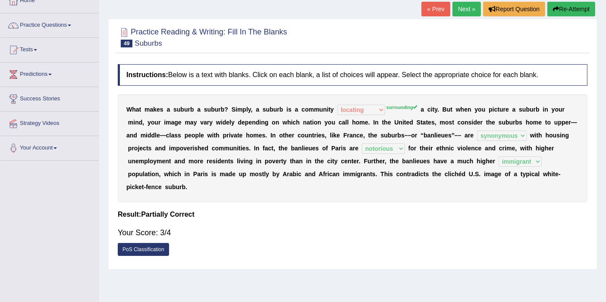
click at [459, 14] on link "Next »" at bounding box center [466, 9] width 28 height 15
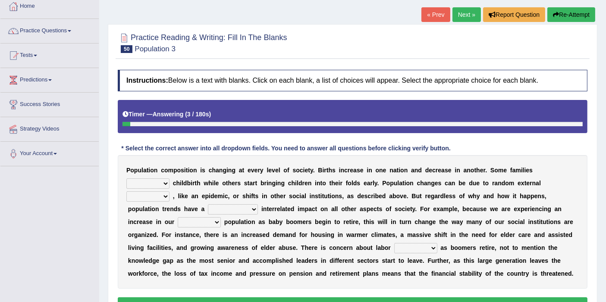
scroll to position [96, 0]
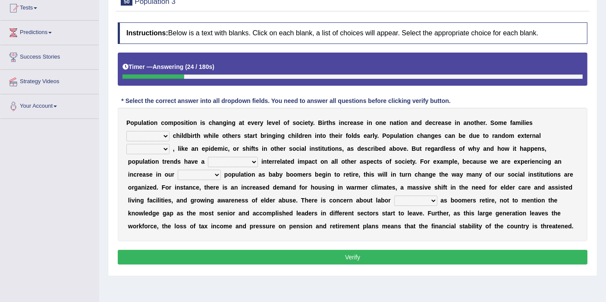
click at [169, 131] on select "demand default deliver delay" at bounding box center [147, 136] width 43 height 10
select select "delay"
click at [169, 131] on select "demand default deliver delay" at bounding box center [147, 136] width 43 height 10
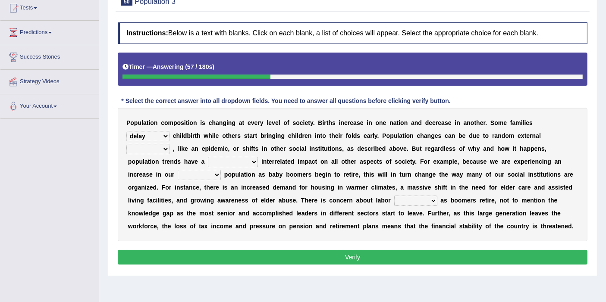
click at [169, 144] on select "variations fortune formation forces" at bounding box center [147, 149] width 43 height 10
select select "formation"
click at [169, 144] on select "variations fortune formation forces" at bounding box center [147, 149] width 43 height 10
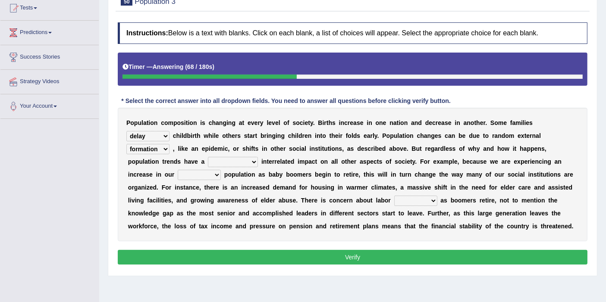
click at [169, 144] on select "variations fortune formation forces" at bounding box center [147, 149] width 43 height 10
click at [208, 160] on select "tremendous tenuous tremulous spontaneous" at bounding box center [233, 162] width 50 height 10
select select "tremendous"
click at [208, 157] on select "tremendous tenuous tremulous spontaneous" at bounding box center [233, 162] width 50 height 10
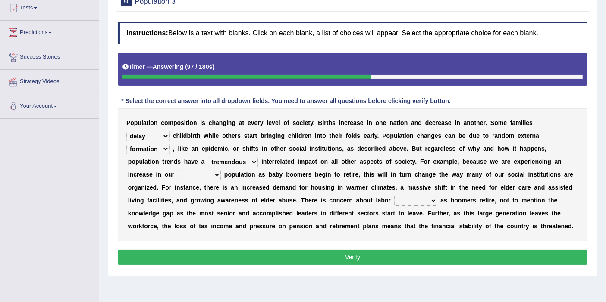
click at [221, 170] on select "tertiary senior junior primary" at bounding box center [199, 175] width 43 height 10
select select "primary"
click at [221, 170] on select "tertiary senior junior primary" at bounding box center [199, 175] width 43 height 10
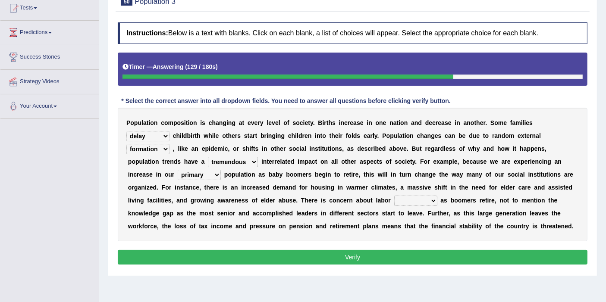
click at [394, 201] on select "shortcuts shortfalls shortages shorthand" at bounding box center [415, 201] width 43 height 10
click at [368, 219] on div "P o p u l a t i o n c o m p o s i t i o n i s c h a n g i n g a t e v e r y l e…" at bounding box center [353, 175] width 470 height 134
click at [394, 200] on select "shortcuts shortfalls shortages shorthand" at bounding box center [415, 201] width 43 height 10
click at [284, 216] on div "P o p u l a t i o n c o m p o s i t i o n i s c h a n g i n g a t e v e r y l e…" at bounding box center [353, 175] width 470 height 134
click at [394, 202] on select "shortcuts shortfalls shortages shorthand" at bounding box center [415, 201] width 43 height 10
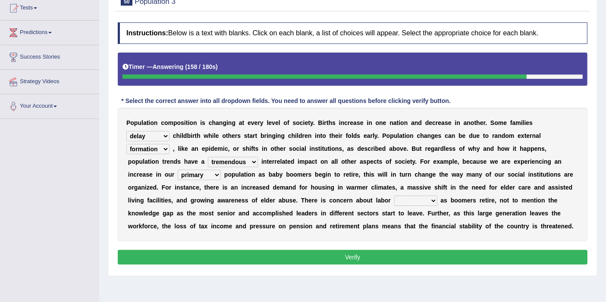
select select "shorthand"
click at [394, 196] on select "shortcuts shortfalls shortages shorthand" at bounding box center [415, 201] width 43 height 10
click at [336, 253] on button "Verify" at bounding box center [353, 257] width 470 height 15
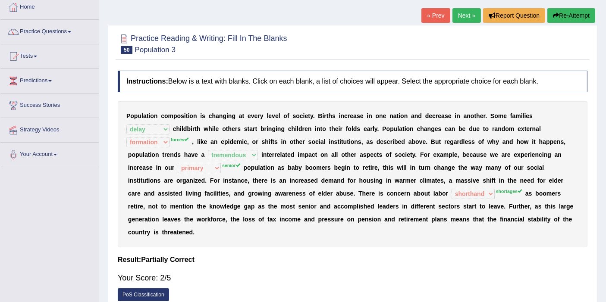
scroll to position [0, 0]
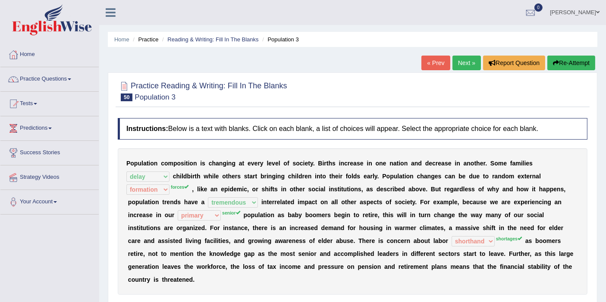
click at [554, 64] on icon "button" at bounding box center [556, 63] width 6 height 6
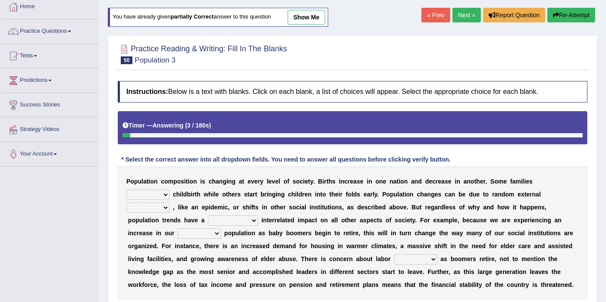
click at [169, 190] on select "demand default deliver delay" at bounding box center [147, 195] width 43 height 10
select select "delay"
click at [169, 190] on select "demand default deliver delay" at bounding box center [147, 195] width 43 height 10
click at [520, 187] on div "P o p u l a t i o n c o m p o s i t i o n i s c h a n g i n g a t e v e r y l e…" at bounding box center [353, 233] width 470 height 134
click at [169, 203] on select "variations fortune formation forces" at bounding box center [147, 208] width 43 height 10
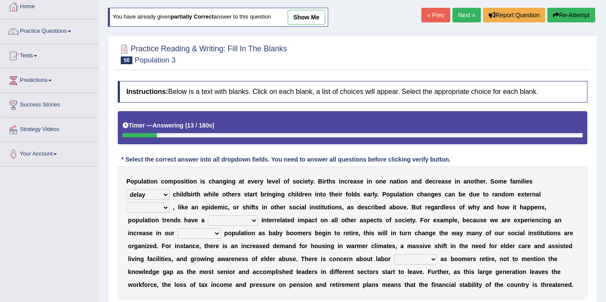
select select "forces"
click at [169, 203] on select "variations fortune formation forces" at bounding box center [147, 208] width 43 height 10
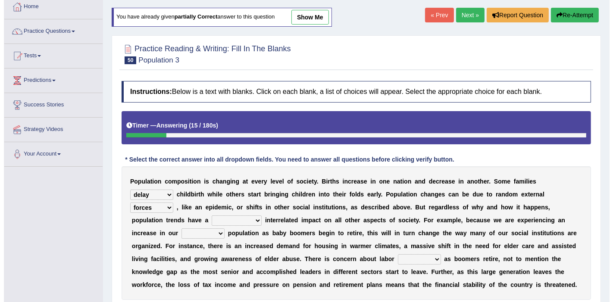
scroll to position [96, 0]
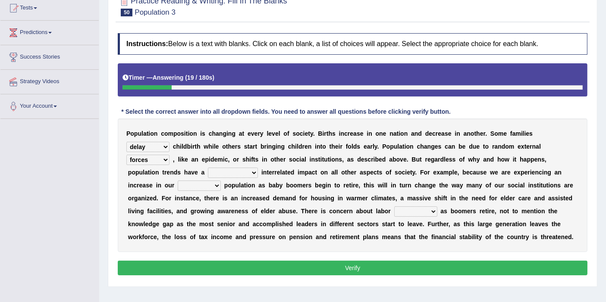
click at [208, 174] on select "tremendous tenuous tremulous spontaneous" at bounding box center [233, 173] width 50 height 10
select select "tremendous"
click at [208, 168] on select "tremendous tenuous tremulous spontaneous" at bounding box center [233, 173] width 50 height 10
click at [221, 181] on select "tertiary senior junior primary" at bounding box center [199, 186] width 43 height 10
select select "senior"
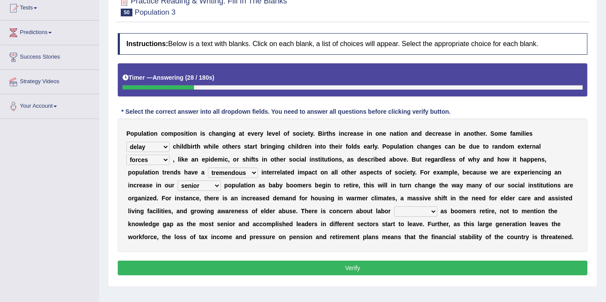
click at [221, 181] on select "tertiary senior junior primary" at bounding box center [199, 186] width 43 height 10
click at [394, 215] on select "shortcuts shortfalls shortages shorthand" at bounding box center [415, 212] width 43 height 10
select select "shortages"
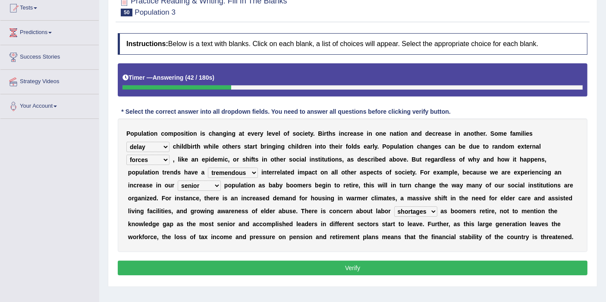
click at [394, 207] on select "shortcuts shortfalls shortages shorthand" at bounding box center [415, 212] width 43 height 10
click at [377, 259] on div "Instructions: Below is a text with blanks. Click on each blank, a list of choic…" at bounding box center [353, 156] width 474 height 254
click at [381, 261] on button "Verify" at bounding box center [353, 268] width 470 height 15
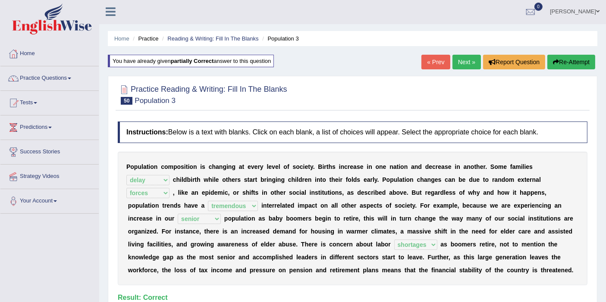
scroll to position [0, 0]
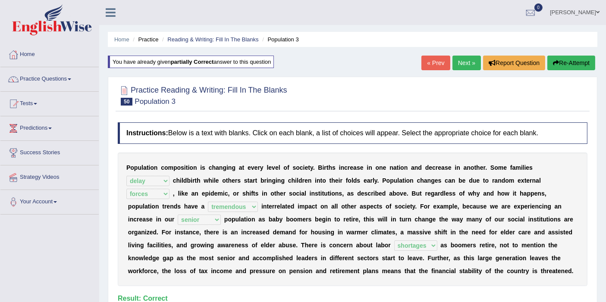
click at [466, 60] on link "Next »" at bounding box center [466, 63] width 28 height 15
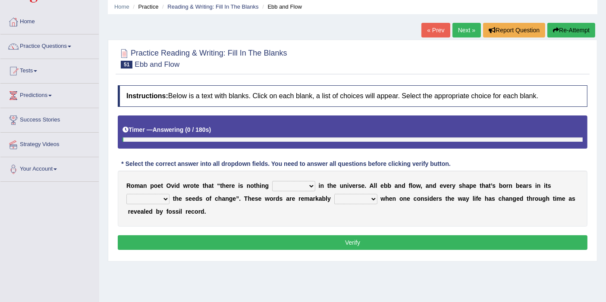
scroll to position [48, 0]
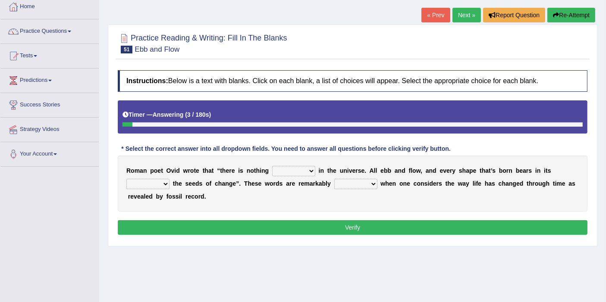
click at [296, 169] on select "orthodox volatile constant cheap" at bounding box center [293, 171] width 43 height 10
click at [158, 185] on select "heart limb womb brain" at bounding box center [147, 184] width 43 height 10
select select "heart"
click at [126, 179] on select "heart limb womb brain" at bounding box center [147, 184] width 43 height 10
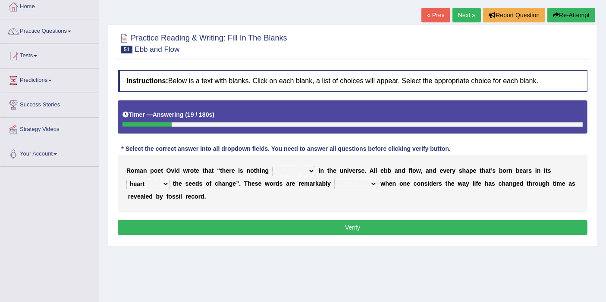
click at [292, 168] on select "orthodox volatile constant cheap" at bounding box center [293, 171] width 43 height 10
select select "orthodox"
click at [272, 166] on select "orthodox volatile constant cheap" at bounding box center [293, 171] width 43 height 10
click at [349, 183] on select "prevalent detached relevant dominant" at bounding box center [355, 184] width 43 height 10
select select "prevalent"
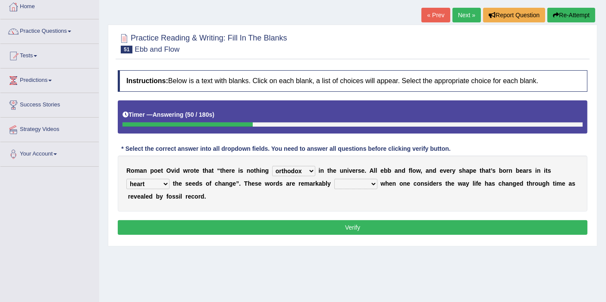
click at [334, 179] on select "prevalent detached relevant dominant" at bounding box center [355, 184] width 43 height 10
click at [367, 223] on button "Verify" at bounding box center [353, 227] width 470 height 15
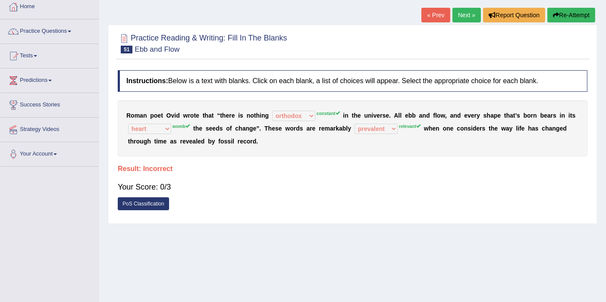
click at [573, 13] on button "Re-Attempt" at bounding box center [571, 15] width 48 height 15
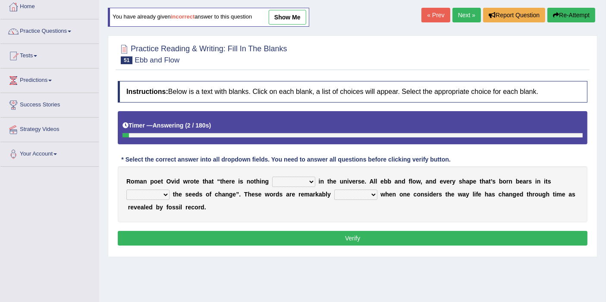
click at [287, 178] on select "orthodox volatile constant cheap" at bounding box center [293, 182] width 43 height 10
select select "constant"
click at [272, 177] on select "orthodox volatile constant cheap" at bounding box center [293, 182] width 43 height 10
click at [138, 194] on select "heart limb womb brain" at bounding box center [147, 195] width 43 height 10
select select "womb"
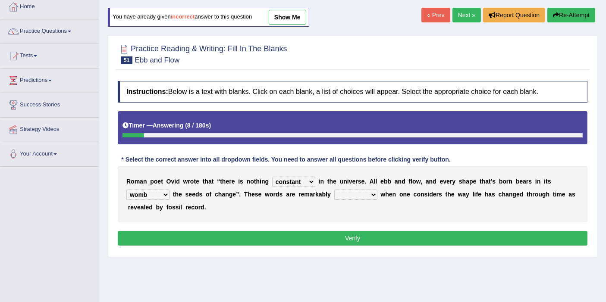
click at [126, 190] on select "heart limb womb brain" at bounding box center [147, 195] width 43 height 10
click at [150, 197] on select "heart limb womb brain" at bounding box center [147, 195] width 43 height 10
click at [348, 194] on select "prevalent detached relevant dominant" at bounding box center [355, 195] width 43 height 10
select select "relevant"
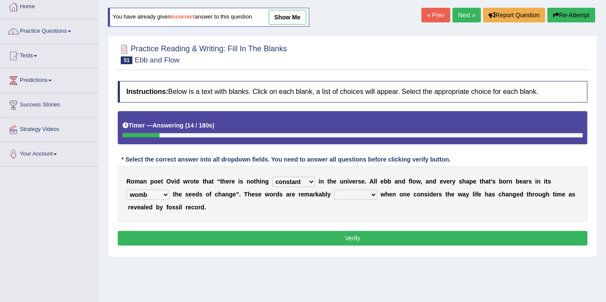
click at [334, 190] on select "prevalent detached relevant dominant" at bounding box center [355, 195] width 43 height 10
click at [353, 239] on button "Verify" at bounding box center [353, 238] width 470 height 15
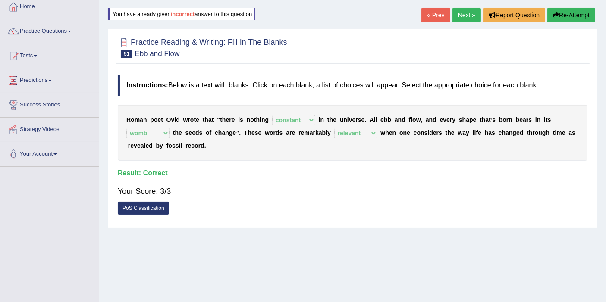
click at [467, 19] on link "Next »" at bounding box center [466, 15] width 28 height 15
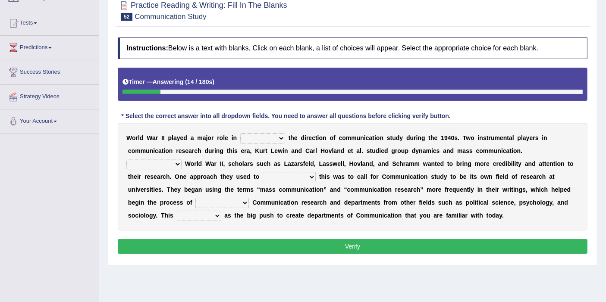
scroll to position [96, 0]
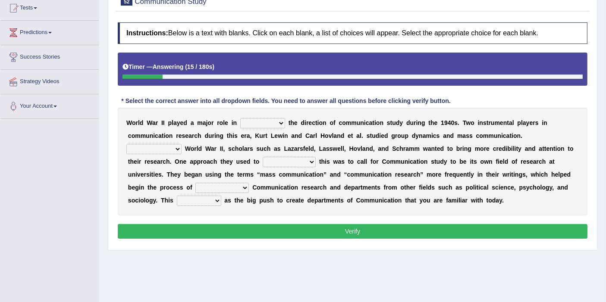
click at [252, 124] on select "shaping sharpening shunning shivering" at bounding box center [262, 123] width 45 height 10
click at [517, 136] on b "n" at bounding box center [519, 135] width 4 height 7
click at [157, 158] on b "a" at bounding box center [158, 161] width 3 height 7
click at [155, 149] on select "Being followed To be followed Following Followed" at bounding box center [153, 149] width 55 height 10
select select "Followed"
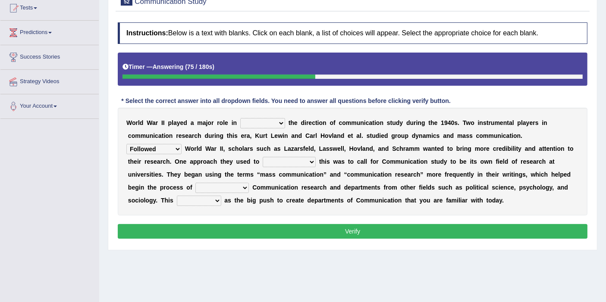
click at [126, 144] on select "Being followed To be followed Following Followed" at bounding box center [153, 149] width 55 height 10
click at [281, 163] on select "accompany accomplish acknowledge accommodate" at bounding box center [289, 162] width 53 height 10
select select "accomplish"
click at [263, 157] on select "accompany accomplish acknowledge accommodate" at bounding box center [289, 162] width 53 height 10
click at [270, 160] on select "accompany accomplish acknowledge accommodate" at bounding box center [289, 162] width 53 height 10
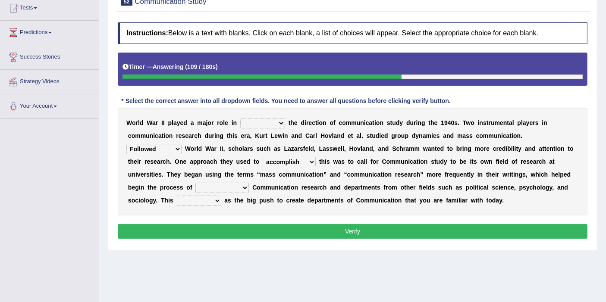
click at [270, 160] on select "accompany accomplish acknowledge accommodate" at bounding box center [289, 162] width 53 height 10
click at [292, 164] on select "accompany accomplish acknowledge accommodate" at bounding box center [289, 162] width 53 height 10
click at [218, 185] on select "discharging distinguishing disputing displaying" at bounding box center [221, 188] width 53 height 10
click at [287, 204] on div "W o r l d W a r I I p l a y e d a m a j o r r o l e i n shaping sharpening shun…" at bounding box center [353, 162] width 470 height 108
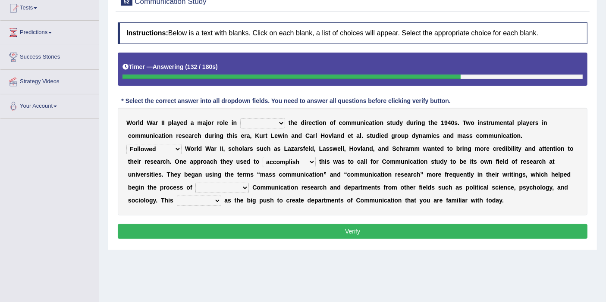
click at [196, 198] on select "served considered regarded provided" at bounding box center [199, 201] width 44 height 10
click at [198, 196] on select "served considered regarded provided" at bounding box center [199, 201] width 44 height 10
select select "provided"
click at [177, 196] on select "served considered regarded provided" at bounding box center [199, 201] width 44 height 10
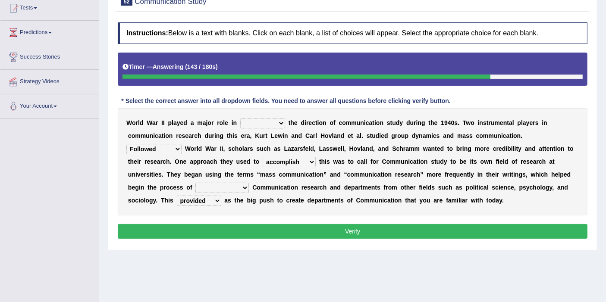
click at [192, 201] on select "served considered regarded provided" at bounding box center [199, 201] width 44 height 10
click at [209, 184] on select "discharging distinguishing disputing displaying" at bounding box center [221, 188] width 53 height 10
select select "distinguishing"
click at [195, 183] on select "discharging distinguishing disputing displaying" at bounding box center [221, 188] width 53 height 10
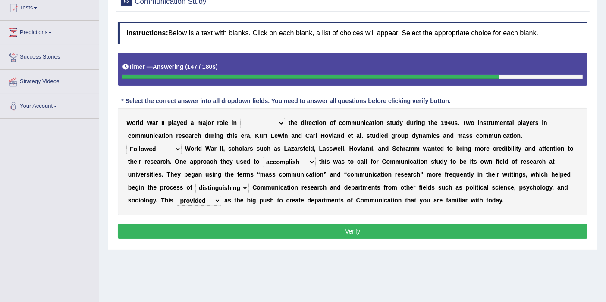
click at [244, 231] on button "Verify" at bounding box center [353, 231] width 470 height 15
click at [263, 121] on select "shaping sharpening shunning shivering" at bounding box center [262, 123] width 45 height 10
select select "shaping"
click at [240, 118] on select "shaping sharpening shunning shivering" at bounding box center [262, 123] width 45 height 10
click at [294, 232] on button "Verify" at bounding box center [353, 231] width 470 height 15
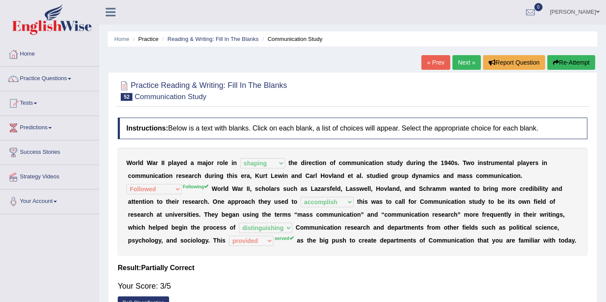
scroll to position [0, 0]
click at [460, 65] on link "Next »" at bounding box center [466, 63] width 28 height 15
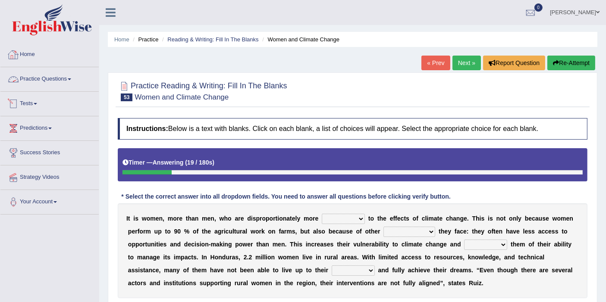
click at [29, 60] on link "Home" at bounding box center [49, 54] width 98 height 22
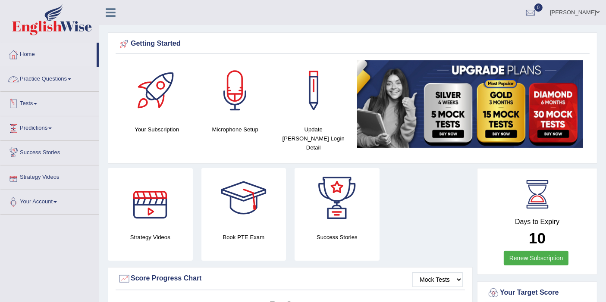
click at [58, 81] on link "Practice Questions" at bounding box center [49, 78] width 98 height 22
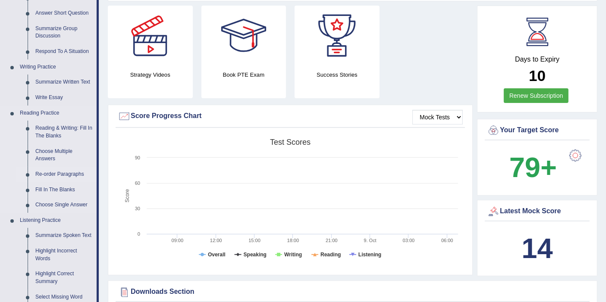
scroll to position [239, 0]
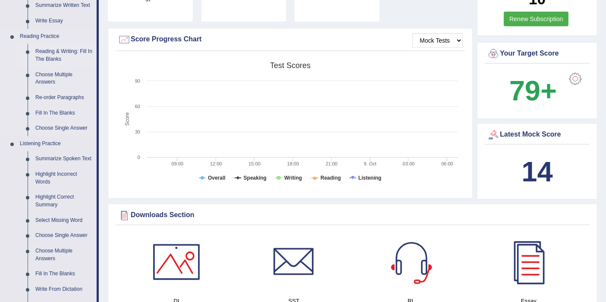
click at [53, 51] on link "Reading & Writing: Fill In The Blanks" at bounding box center [63, 55] width 65 height 23
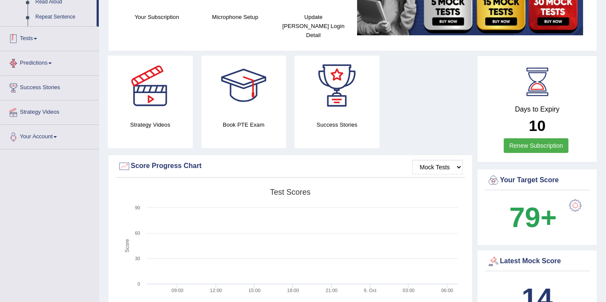
scroll to position [169, 0]
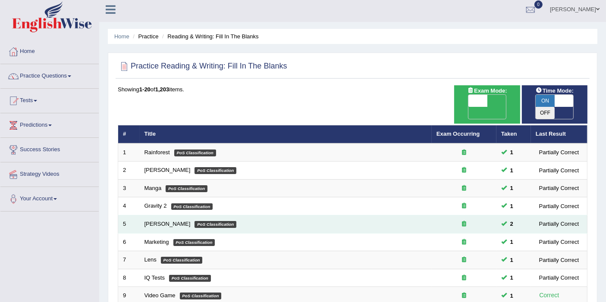
scroll to position [265, 0]
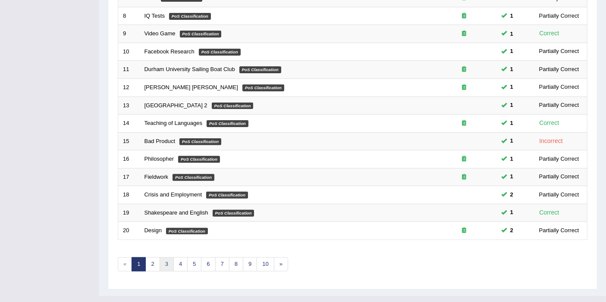
click at [166, 257] on link "3" at bounding box center [167, 264] width 14 height 14
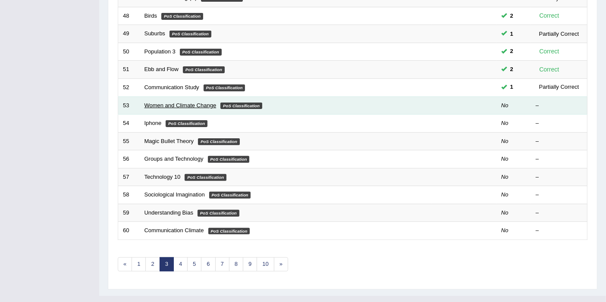
click at [208, 102] on link "Women and Climate Change" at bounding box center [180, 105] width 72 height 6
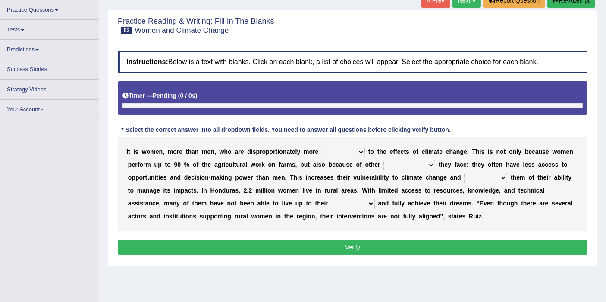
scroll to position [48, 0]
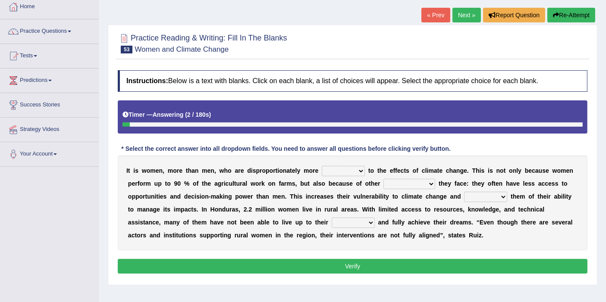
click at [348, 170] on select "defensive beatable vulnerable defective" at bounding box center [343, 171] width 43 height 10
click at [361, 171] on select "defensive beatable vulnerable defective" at bounding box center [343, 171] width 43 height 10
select select "beatable"
click at [322, 166] on select "defensive beatable vulnerable defective" at bounding box center [343, 171] width 43 height 10
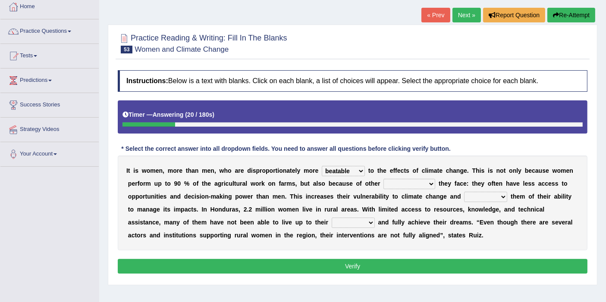
click at [386, 183] on select "chances challenges awkwardness changes" at bounding box center [409, 184] width 52 height 10
select select "changes"
click at [383, 179] on select "chances challenges awkwardness changes" at bounding box center [409, 184] width 52 height 10
click at [352, 169] on select "defensive beatable vulnerable defective" at bounding box center [343, 171] width 43 height 10
select select "vulnerable"
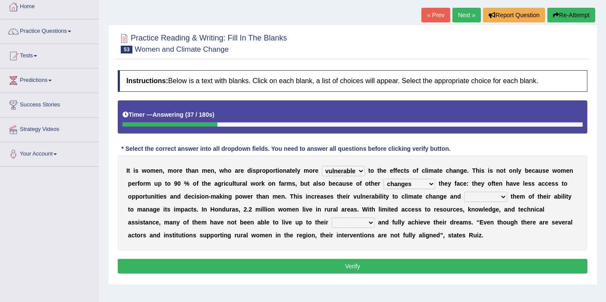
click at [322, 166] on select "defensive beatable vulnerable defective" at bounding box center [343, 171] width 43 height 10
click at [495, 194] on select "deprives caprices deposits thrives" at bounding box center [485, 197] width 43 height 10
select select "deprives"
click at [464, 192] on select "deprives caprices deposits thrives" at bounding box center [485, 197] width 43 height 10
click at [498, 193] on select "deprives caprices deposits thrives" at bounding box center [485, 197] width 43 height 10
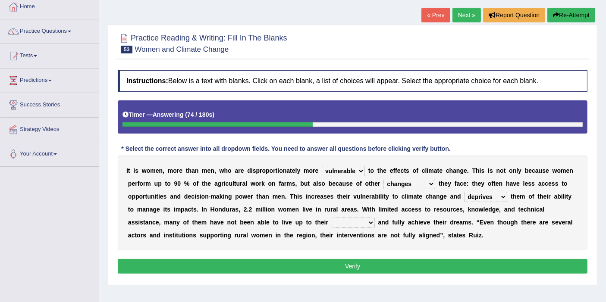
click at [464, 192] on select "deprives caprices deposits thrives" at bounding box center [485, 197] width 43 height 10
click at [361, 222] on select "endurance patience capacities publicity" at bounding box center [353, 223] width 43 height 10
click at [424, 228] on div "I t i s w o m e n , m o r e t h a n m e n , w h o a r e d i s p r o p o r t i o…" at bounding box center [353, 203] width 470 height 95
click at [343, 220] on select "endurance patience capacities publicity" at bounding box center [353, 223] width 43 height 10
select select "capacities"
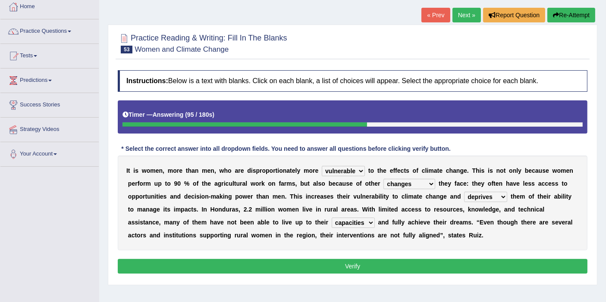
click at [332, 218] on select "endurance patience capacities publicity" at bounding box center [353, 223] width 43 height 10
click at [372, 252] on div "Instructions: Below is a text with blanks. Click on each blank, a list of choic…" at bounding box center [353, 173] width 474 height 215
click at [371, 269] on button "Verify" at bounding box center [353, 266] width 470 height 15
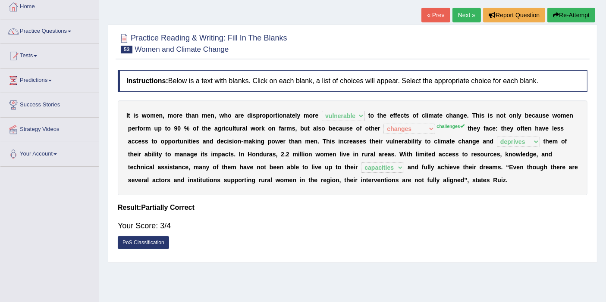
click at [466, 20] on link "Next »" at bounding box center [466, 15] width 28 height 15
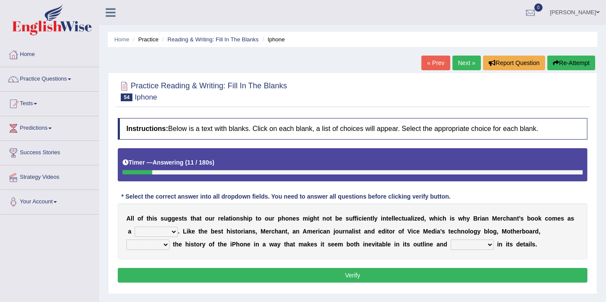
click at [159, 231] on select "privilege relief demotion flash" at bounding box center [156, 232] width 43 height 10
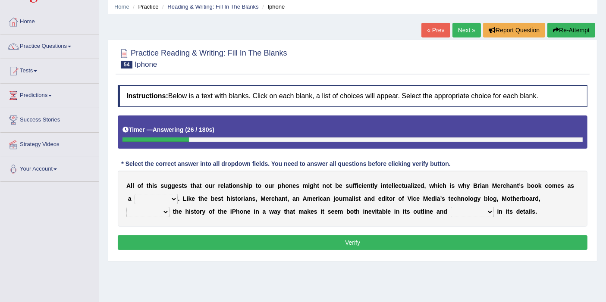
scroll to position [48, 0]
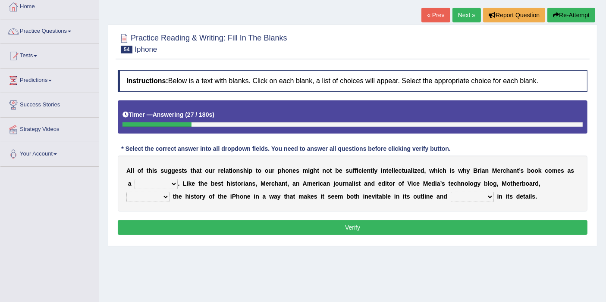
click at [163, 182] on select "privilege relief demotion flash" at bounding box center [156, 184] width 43 height 10
click at [210, 180] on b at bounding box center [208, 183] width 3 height 7
click at [150, 197] on select "enriches unpacks detours contorts" at bounding box center [147, 197] width 43 height 10
select select "detours"
click at [126, 192] on select "enriches unpacks detours contorts" at bounding box center [147, 197] width 43 height 10
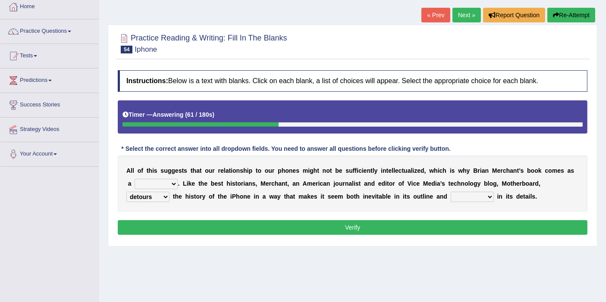
click at [474, 195] on select "surprises surprised surprising surprise" at bounding box center [472, 197] width 43 height 10
select select "surprising"
click at [451, 192] on select "surprises surprised surprising surprise" at bounding box center [472, 197] width 43 height 10
click at [477, 189] on div "A l l o f t h i s s u g g e s t s t h a t o u r r e l a t i o n s h i p t o o u…" at bounding box center [353, 184] width 470 height 56
click at [478, 194] on select "surprises surprised surprising surprise" at bounding box center [472, 197] width 43 height 10
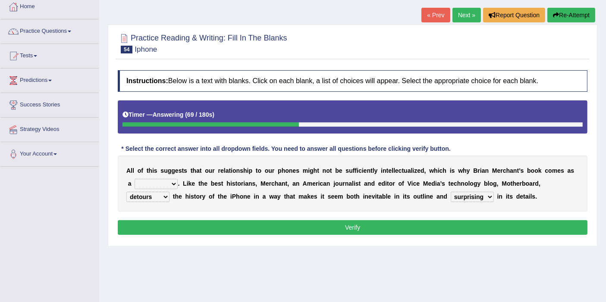
click at [478, 195] on select "surprises surprised surprising surprise" at bounding box center [472, 197] width 43 height 10
click at [165, 182] on select "privilege relief demotion flash" at bounding box center [156, 184] width 43 height 10
select select "relief"
click at [135, 179] on select "privilege relief demotion flash" at bounding box center [156, 184] width 43 height 10
click at [179, 229] on button "Verify" at bounding box center [353, 227] width 470 height 15
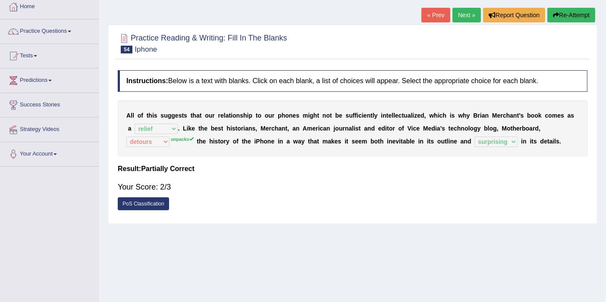
click at [456, 17] on link "Next »" at bounding box center [466, 15] width 28 height 15
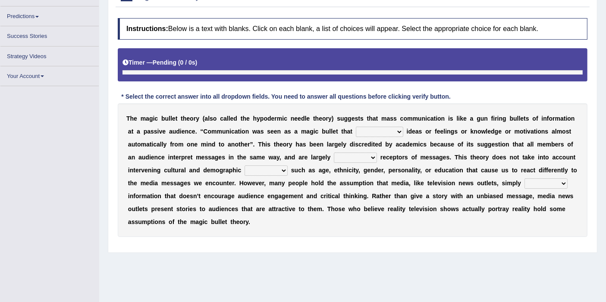
scroll to position [105, 0]
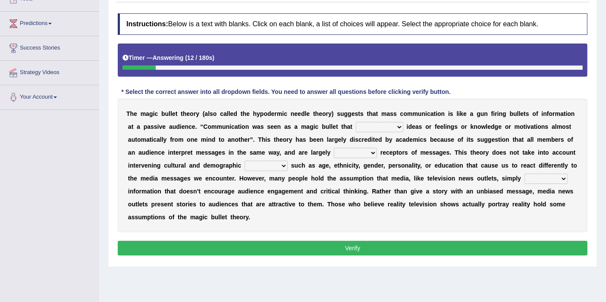
click at [381, 126] on select "transported translated transferred transformed" at bounding box center [379, 127] width 47 height 10
select select "transferred"
click at [356, 122] on select "transported translated transferred transformed" at bounding box center [379, 127] width 47 height 10
click at [344, 150] on select "negative active positive passive" at bounding box center [355, 153] width 43 height 10
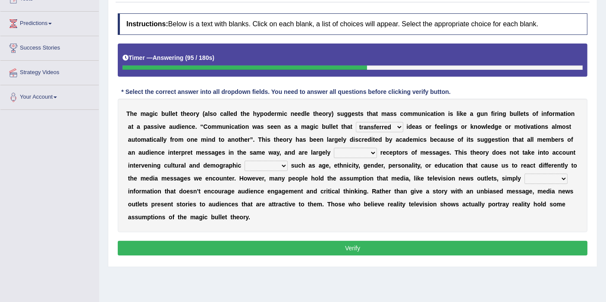
select select "negative"
click at [334, 148] on select "negative active positive passive" at bounding box center [355, 153] width 43 height 10
click at [267, 166] on select "variables varies varieties variations" at bounding box center [265, 166] width 43 height 10
select select "variables"
click at [244, 161] on select "variables varies varieties variations" at bounding box center [265, 166] width 43 height 10
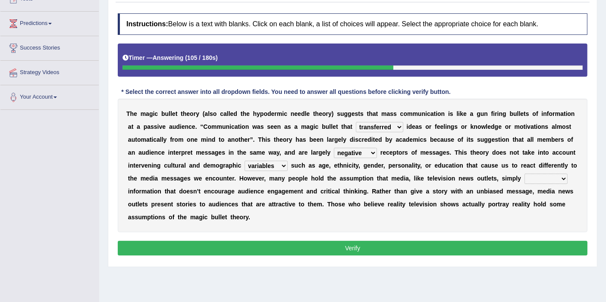
click at [275, 168] on select "variables varies varieties variations" at bounding box center [265, 166] width 43 height 10
click at [254, 163] on select "variables varies varieties variations" at bounding box center [265, 166] width 43 height 10
click at [257, 166] on select "variables varies varieties variations" at bounding box center [265, 166] width 43 height 10
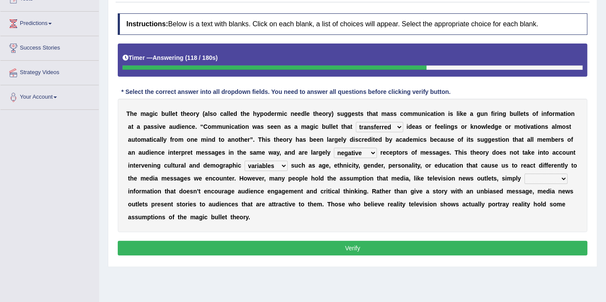
click at [257, 166] on select "variables varies varieties variations" at bounding box center [265, 166] width 43 height 10
click at [530, 178] on select "respond resume release request" at bounding box center [545, 179] width 43 height 10
select select "release"
click at [524, 174] on select "respond resume release request" at bounding box center [545, 179] width 43 height 10
click at [532, 243] on button "Verify" at bounding box center [353, 248] width 470 height 15
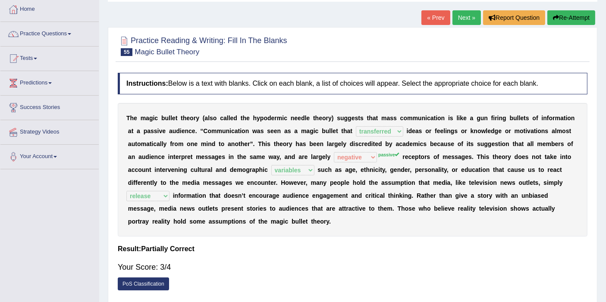
scroll to position [0, 0]
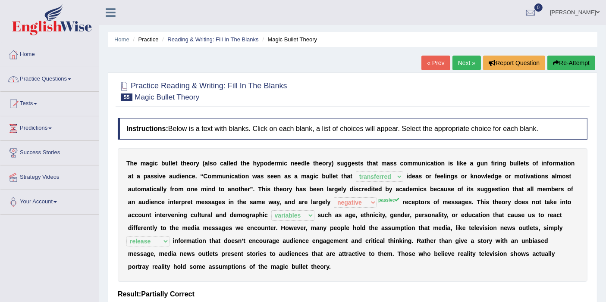
click at [62, 78] on link "Practice Questions" at bounding box center [49, 78] width 98 height 22
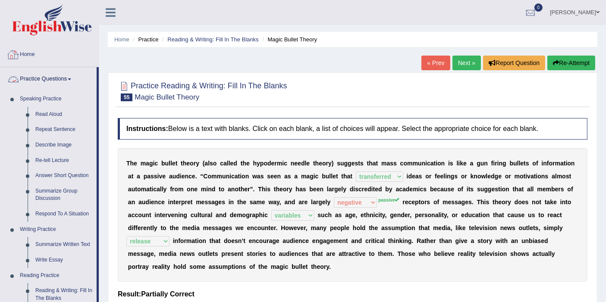
click at [34, 59] on link "Home" at bounding box center [49, 54] width 98 height 22
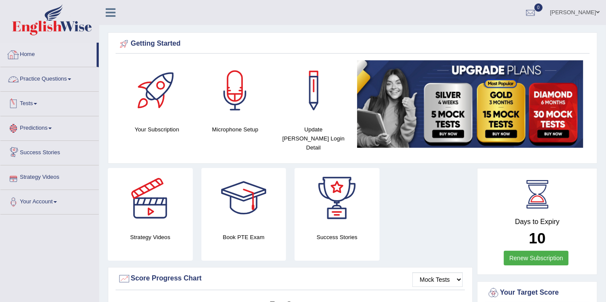
click at [38, 80] on link "Practice Questions" at bounding box center [49, 78] width 98 height 22
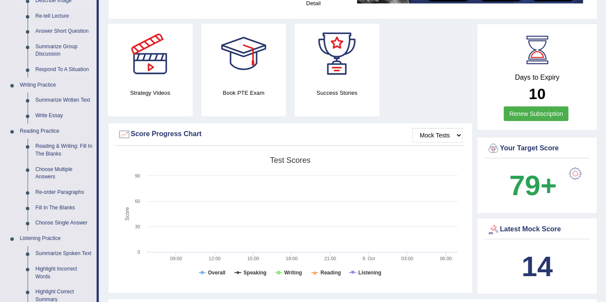
scroll to position [239, 0]
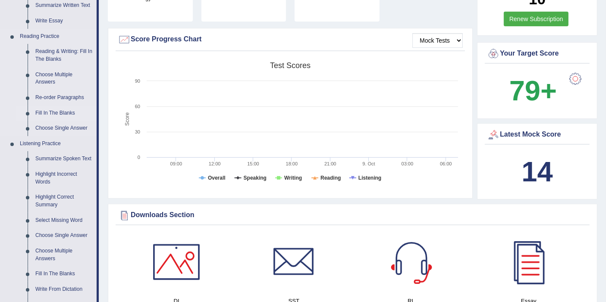
click at [52, 113] on link "Fill In The Blanks" at bounding box center [63, 114] width 65 height 16
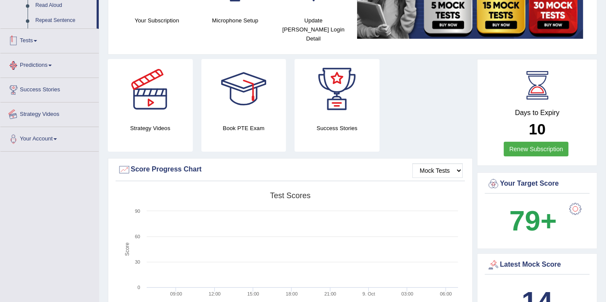
scroll to position [165, 0]
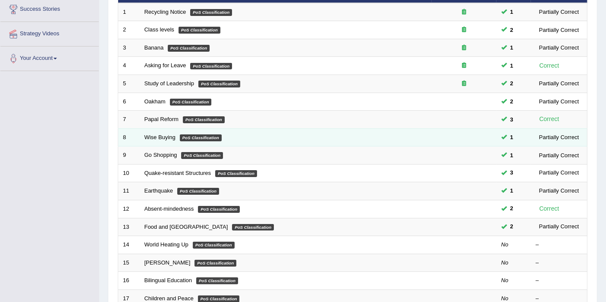
scroll to position [239, 0]
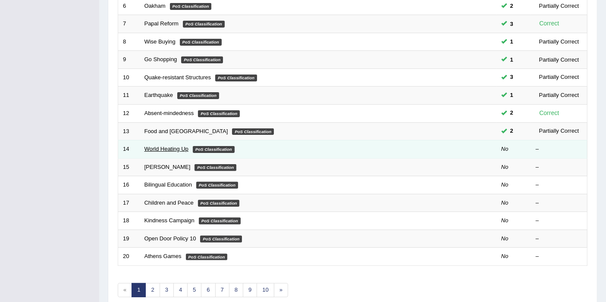
click at [158, 146] on link "World Heating Up" at bounding box center [166, 149] width 44 height 6
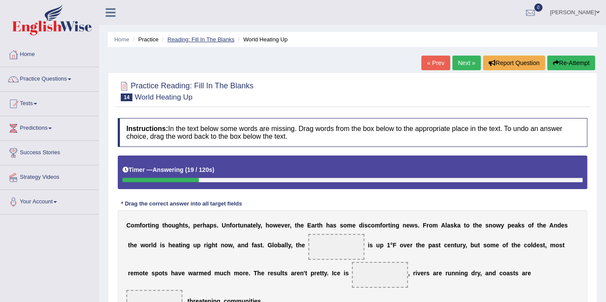
click at [222, 38] on link "Reading: Fill In The Blanks" at bounding box center [200, 39] width 67 height 6
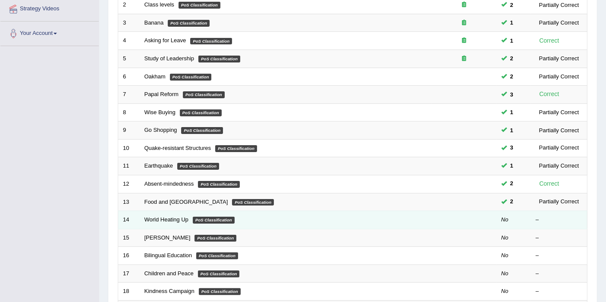
scroll to position [265, 0]
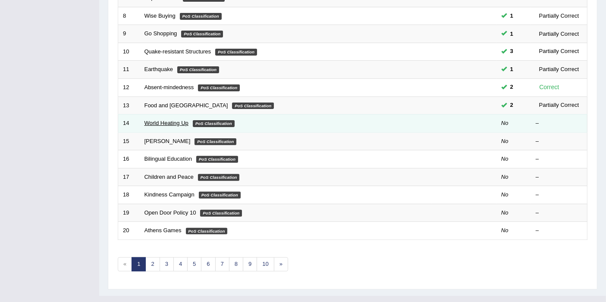
click at [169, 120] on link "World Heating Up" at bounding box center [166, 123] width 44 height 6
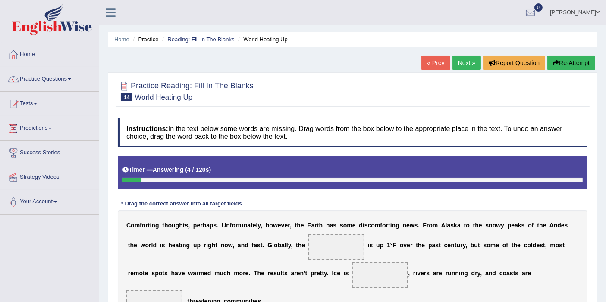
scroll to position [96, 0]
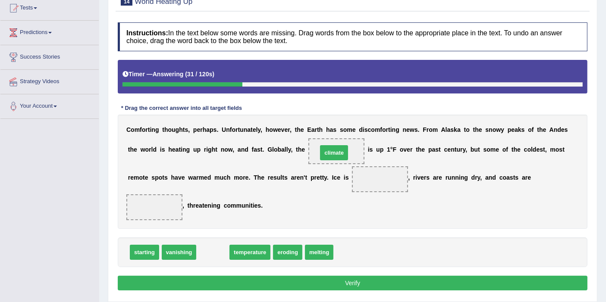
drag, startPoint x: 205, startPoint y: 251, endPoint x: 326, endPoint y: 152, distance: 156.9
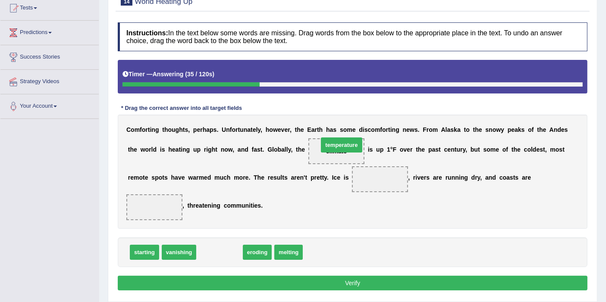
drag, startPoint x: 230, startPoint y: 248, endPoint x: 350, endPoint y: 146, distance: 157.2
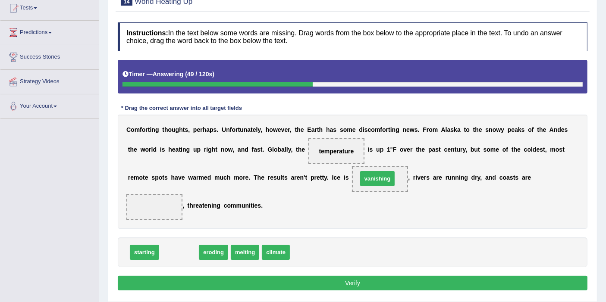
drag, startPoint x: 173, startPoint y: 252, endPoint x: 373, endPoint y: 179, distance: 213.1
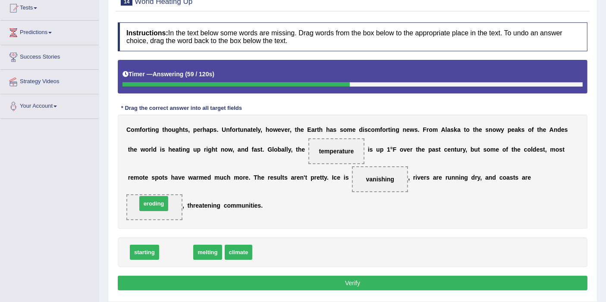
drag, startPoint x: 178, startPoint y: 251, endPoint x: 155, endPoint y: 203, distance: 53.6
click at [351, 279] on button "Verify" at bounding box center [353, 283] width 470 height 15
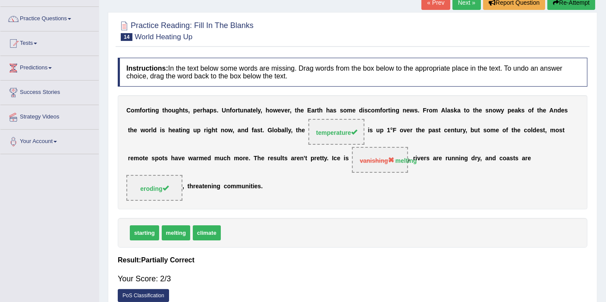
scroll to position [48, 0]
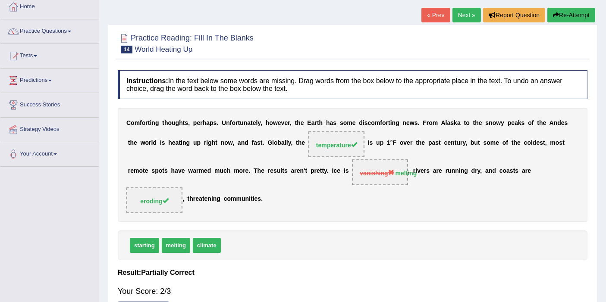
click at [454, 20] on link "Next »" at bounding box center [466, 15] width 28 height 15
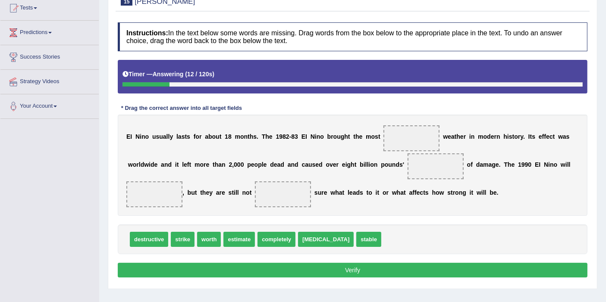
scroll to position [144, 0]
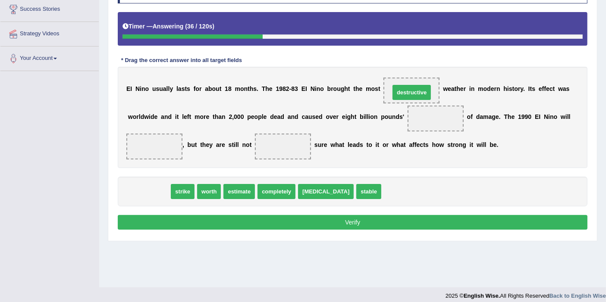
drag, startPoint x: 161, startPoint y: 188, endPoint x: 423, endPoint y: 88, distance: 280.3
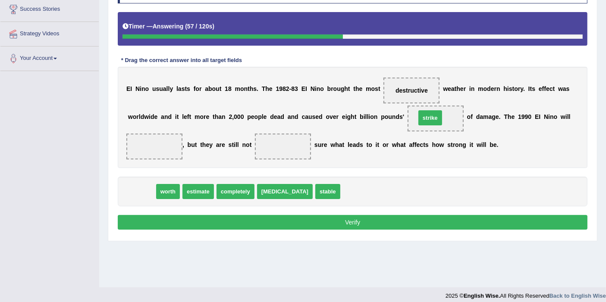
drag, startPoint x: 138, startPoint y: 191, endPoint x: 426, endPoint y: 118, distance: 297.6
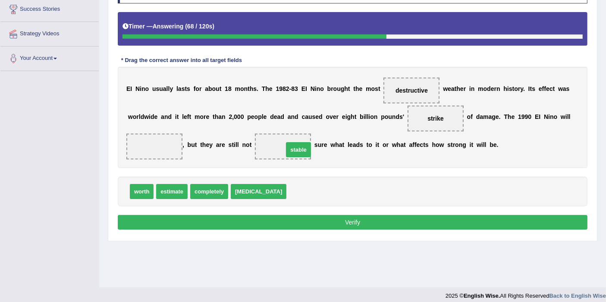
drag, startPoint x: 282, startPoint y: 192, endPoint x: 279, endPoint y: 150, distance: 41.9
drag, startPoint x: 140, startPoint y: 191, endPoint x: 153, endPoint y: 144, distance: 47.8
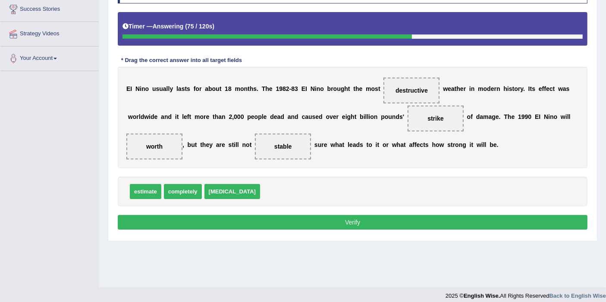
click at [281, 223] on button "Verify" at bounding box center [353, 222] width 470 height 15
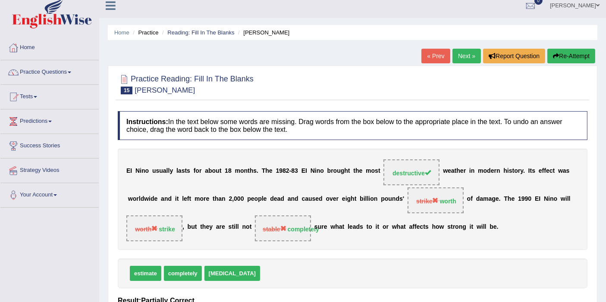
scroll to position [0, 0]
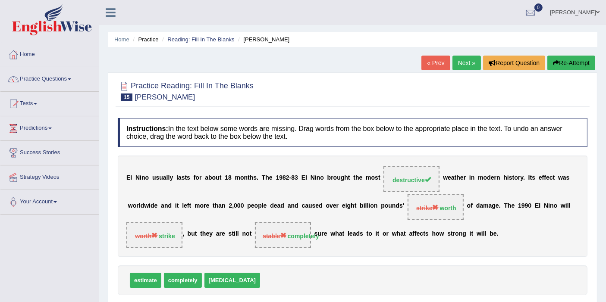
click at [574, 67] on button "Re-Attempt" at bounding box center [571, 63] width 48 height 15
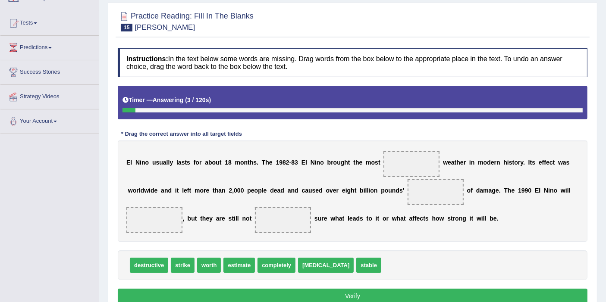
scroll to position [96, 0]
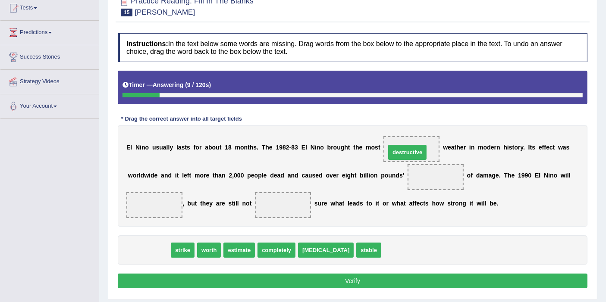
drag, startPoint x: 153, startPoint y: 247, endPoint x: 411, endPoint y: 148, distance: 276.4
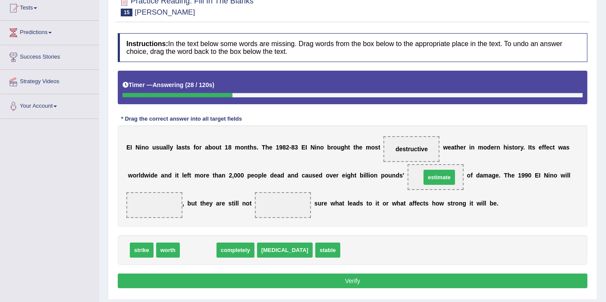
drag, startPoint x: 202, startPoint y: 251, endPoint x: 443, endPoint y: 178, distance: 251.8
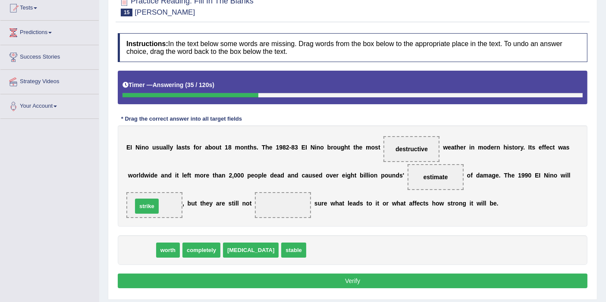
drag, startPoint x: 144, startPoint y: 250, endPoint x: 149, endPoint y: 206, distance: 44.3
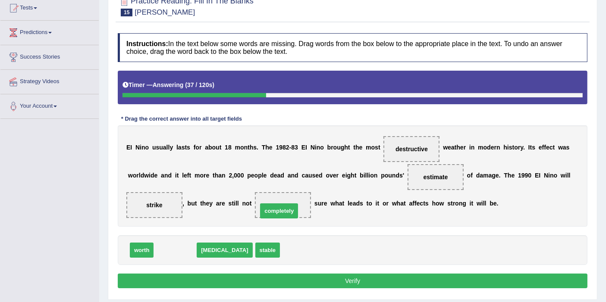
drag, startPoint x: 187, startPoint y: 248, endPoint x: 291, endPoint y: 209, distance: 111.1
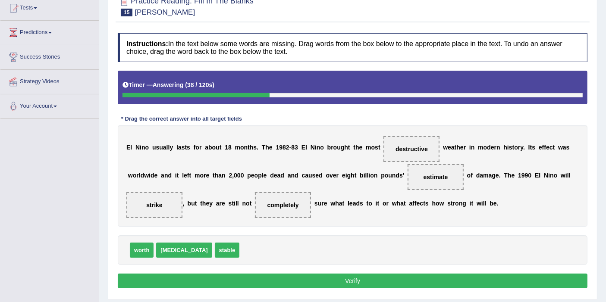
click at [338, 279] on button "Verify" at bounding box center [353, 281] width 470 height 15
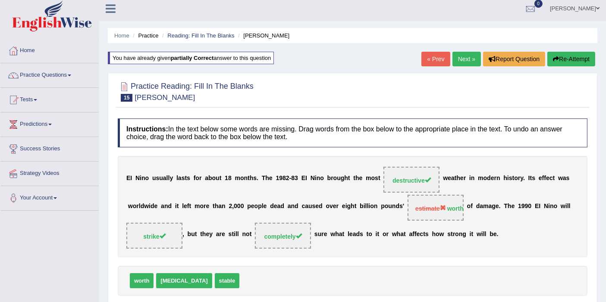
scroll to position [0, 0]
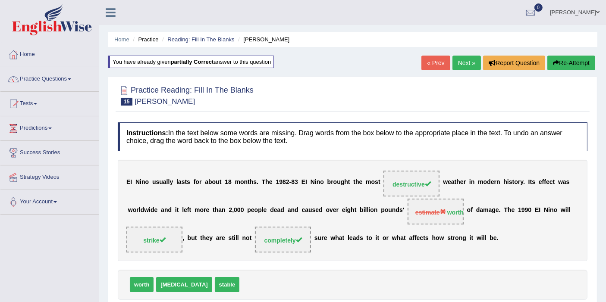
click at [463, 69] on link "Next »" at bounding box center [466, 63] width 28 height 15
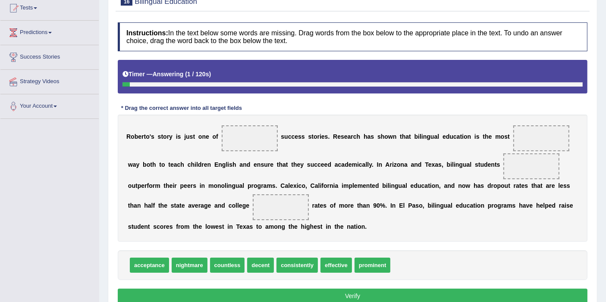
scroll to position [144, 0]
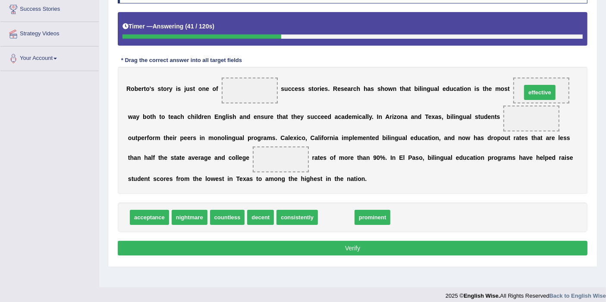
drag, startPoint x: 330, startPoint y: 213, endPoint x: 533, endPoint y: 88, distance: 239.1
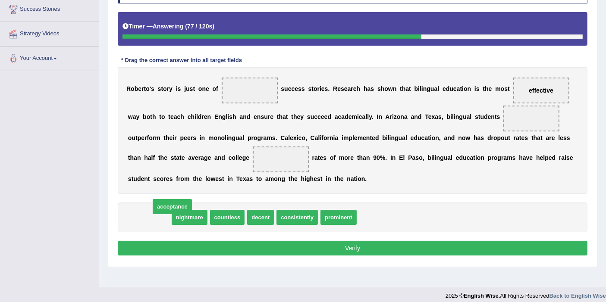
drag, startPoint x: 156, startPoint y: 217, endPoint x: 179, endPoint y: 206, distance: 25.5
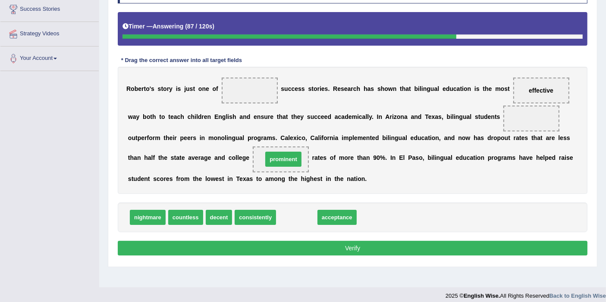
drag, startPoint x: 292, startPoint y: 216, endPoint x: 279, endPoint y: 157, distance: 59.7
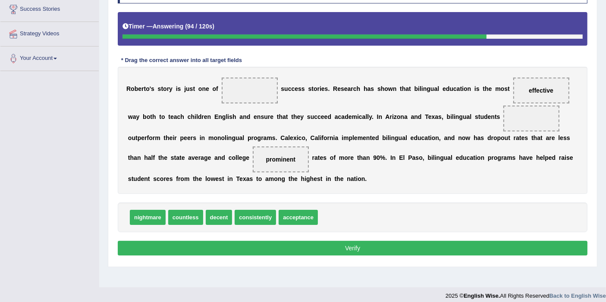
click at [250, 214] on span "consistently" at bounding box center [255, 217] width 41 height 15
drag, startPoint x: 248, startPoint y: 213, endPoint x: 255, endPoint y: 213, distance: 7.0
drag, startPoint x: 185, startPoint y: 217, endPoint x: 502, endPoint y: 124, distance: 331.3
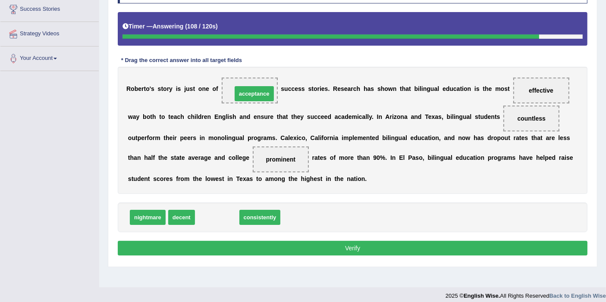
drag, startPoint x: 233, startPoint y: 211, endPoint x: 269, endPoint y: 93, distance: 124.0
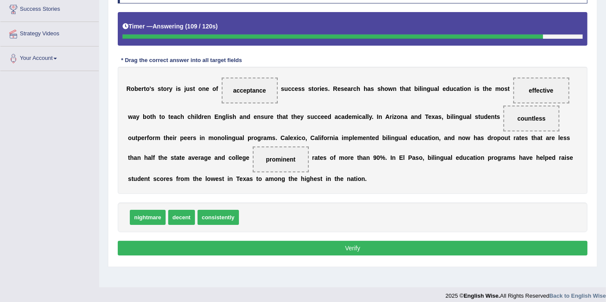
click at [361, 251] on button "Verify" at bounding box center [353, 248] width 470 height 15
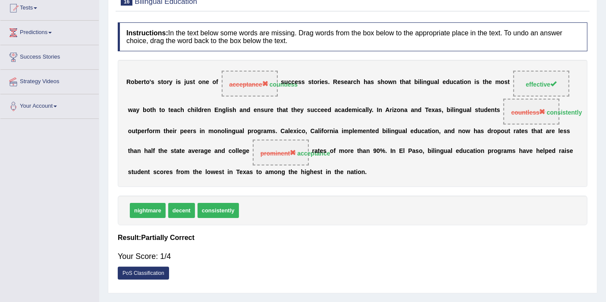
scroll to position [0, 0]
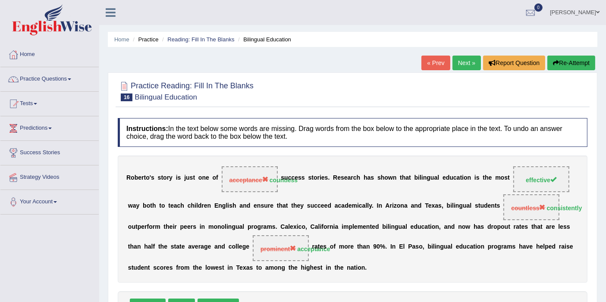
click at [577, 66] on button "Re-Attempt" at bounding box center [571, 63] width 48 height 15
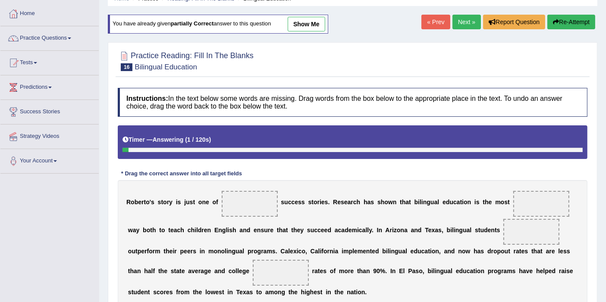
scroll to position [96, 0]
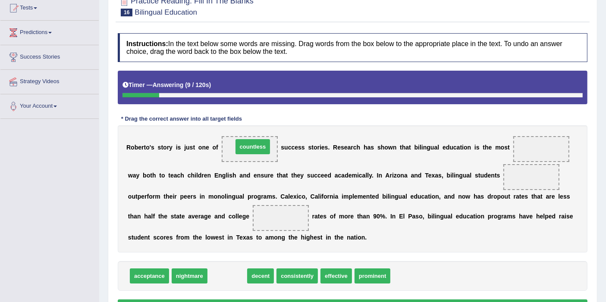
drag, startPoint x: 234, startPoint y: 276, endPoint x: 260, endPoint y: 146, distance: 131.8
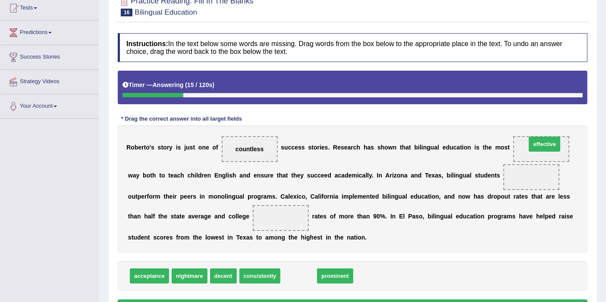
drag, startPoint x: 294, startPoint y: 278, endPoint x: 540, endPoint y: 147, distance: 279.1
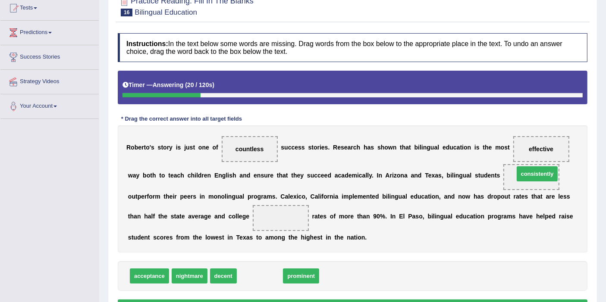
drag, startPoint x: 249, startPoint y: 276, endPoint x: 526, endPoint y: 173, distance: 295.5
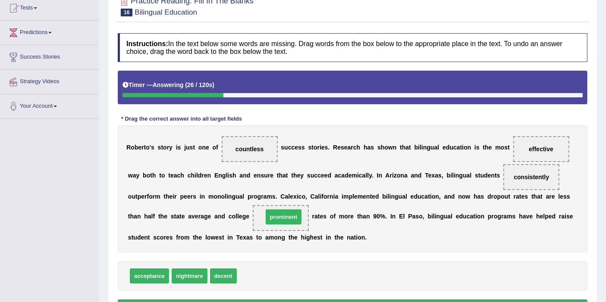
drag, startPoint x: 256, startPoint y: 278, endPoint x: 281, endPoint y: 217, distance: 65.9
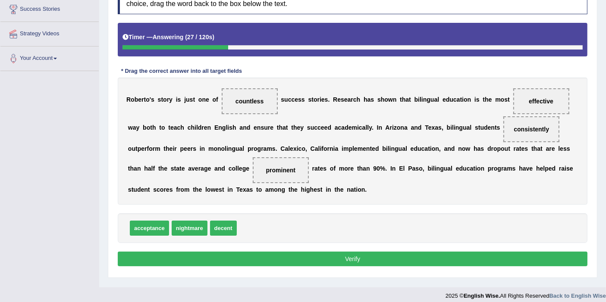
click at [324, 252] on button "Verify" at bounding box center [353, 259] width 470 height 15
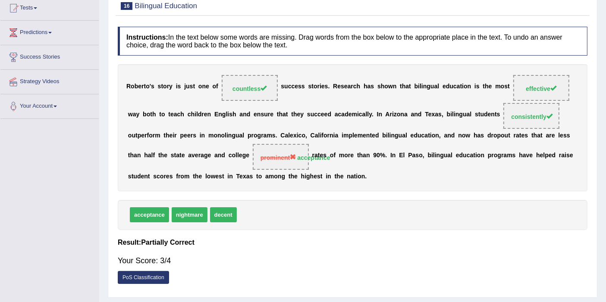
scroll to position [48, 0]
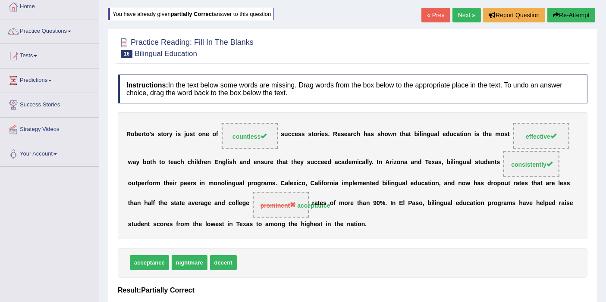
click at [461, 9] on link "Next »" at bounding box center [466, 15] width 28 height 15
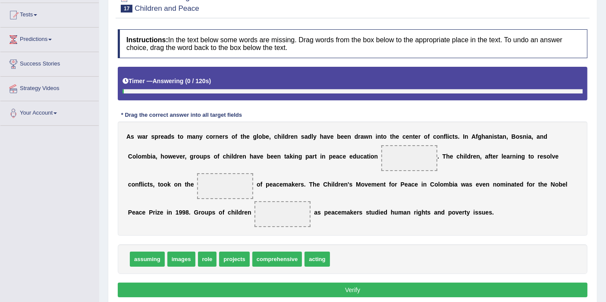
scroll to position [96, 0]
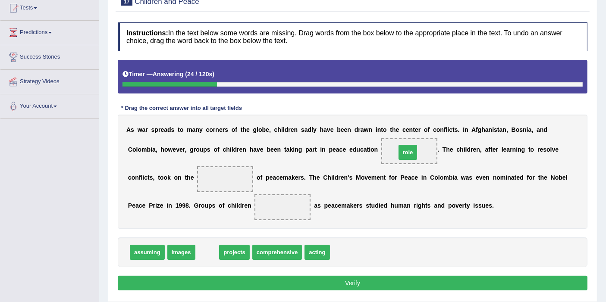
drag, startPoint x: 203, startPoint y: 251, endPoint x: 404, endPoint y: 151, distance: 224.1
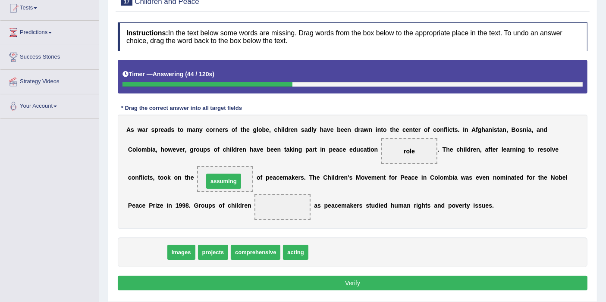
drag, startPoint x: 153, startPoint y: 251, endPoint x: 230, endPoint y: 180, distance: 104.7
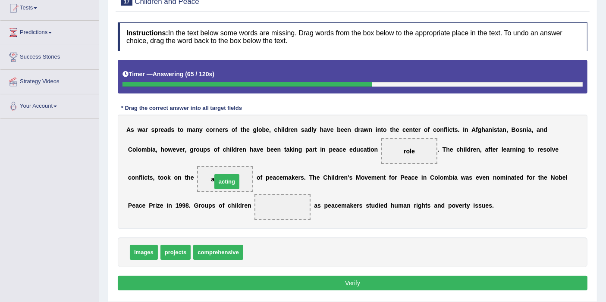
drag, startPoint x: 262, startPoint y: 254, endPoint x: 230, endPoint y: 184, distance: 77.4
drag, startPoint x: 263, startPoint y: 253, endPoint x: 285, endPoint y: 205, distance: 52.9
click at [318, 277] on button "Verify" at bounding box center [353, 283] width 470 height 15
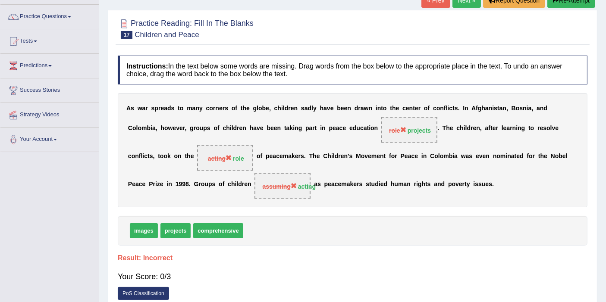
scroll to position [48, 0]
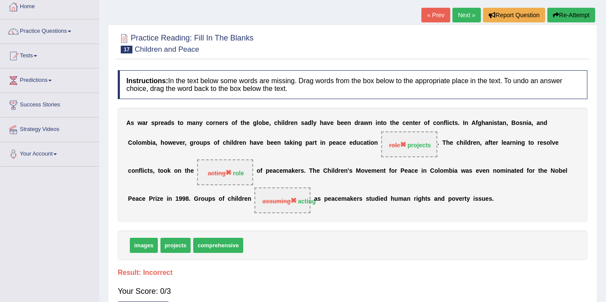
click at [576, 18] on button "Re-Attempt" at bounding box center [571, 15] width 48 height 15
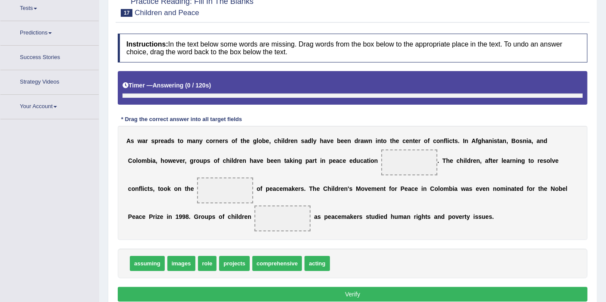
scroll to position [105, 0]
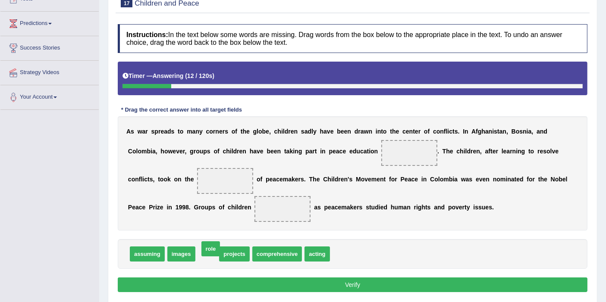
drag, startPoint x: 210, startPoint y: 254, endPoint x: 214, endPoint y: 249, distance: 6.2
drag, startPoint x: 209, startPoint y: 253, endPoint x: 404, endPoint y: 153, distance: 219.5
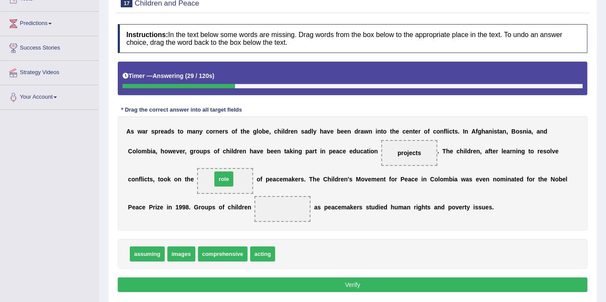
drag, startPoint x: 284, startPoint y: 253, endPoint x: 221, endPoint y: 179, distance: 97.0
drag, startPoint x: 254, startPoint y: 253, endPoint x: 266, endPoint y: 258, distance: 13.5
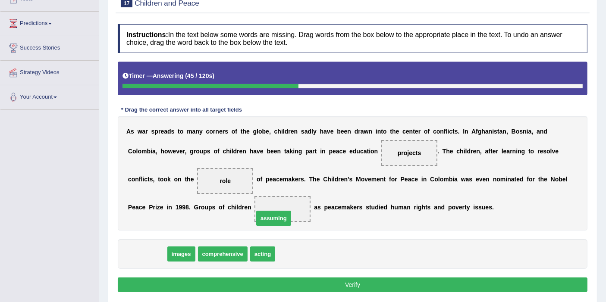
drag, startPoint x: 156, startPoint y: 253, endPoint x: 288, endPoint y: 209, distance: 139.6
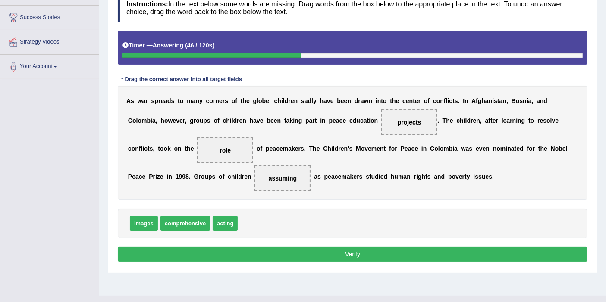
scroll to position [150, 0]
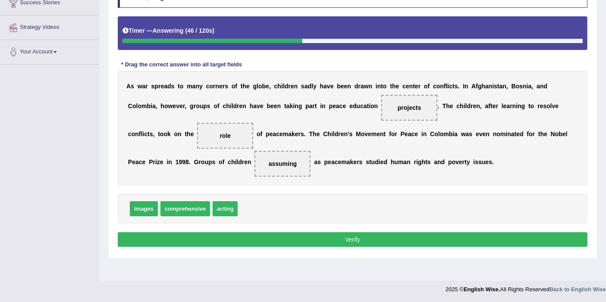
click at [314, 237] on button "Verify" at bounding box center [353, 239] width 470 height 15
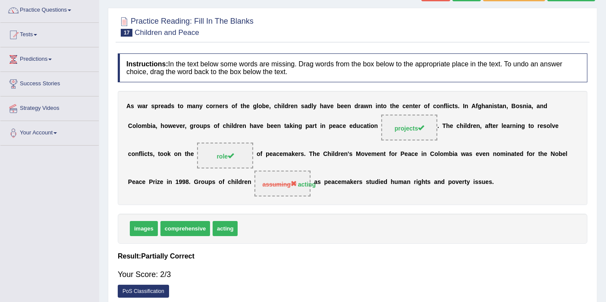
scroll to position [54, 0]
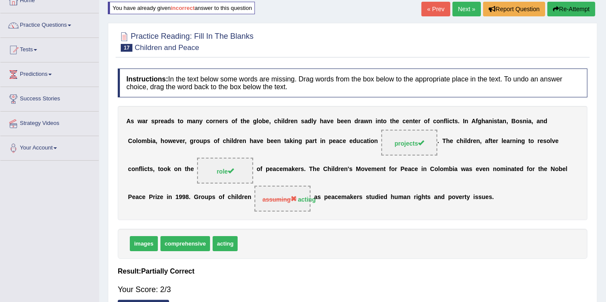
click at [463, 10] on link "Next »" at bounding box center [466, 9] width 28 height 15
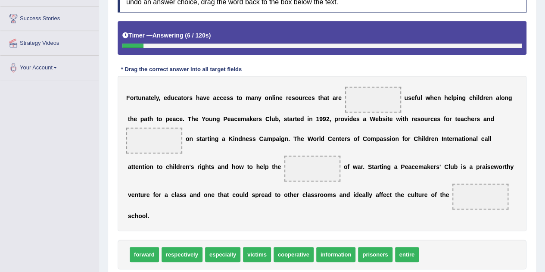
scroll to position [148, 0]
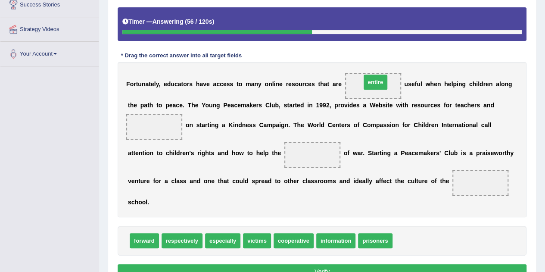
drag, startPoint x: 404, startPoint y: 240, endPoint x: 372, endPoint y: 81, distance: 161.8
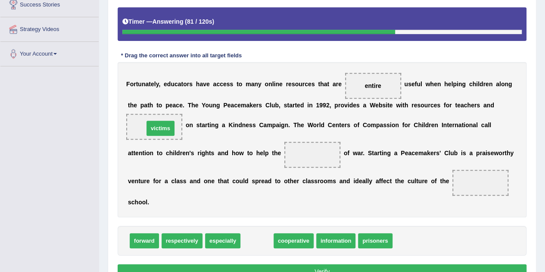
drag, startPoint x: 261, startPoint y: 239, endPoint x: 165, endPoint y: 126, distance: 148.3
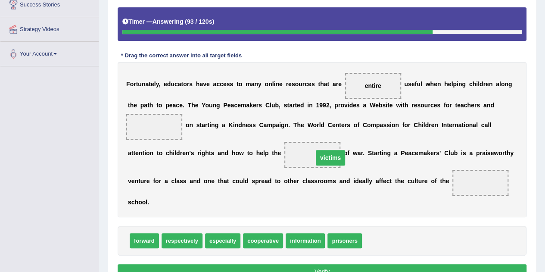
drag, startPoint x: 162, startPoint y: 123, endPoint x: 338, endPoint y: 154, distance: 179.1
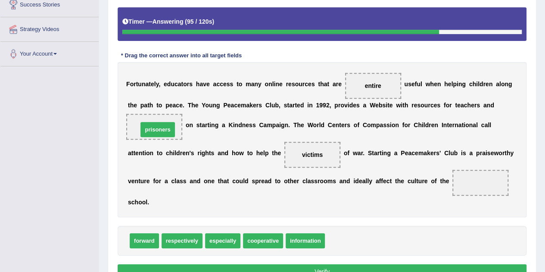
drag, startPoint x: 345, startPoint y: 239, endPoint x: 158, endPoint y: 128, distance: 217.7
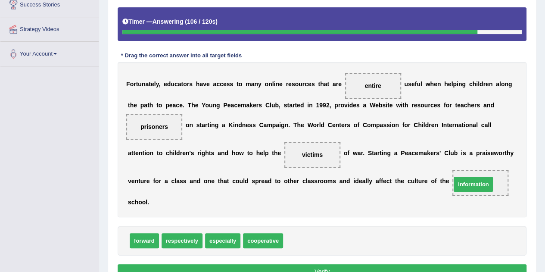
drag, startPoint x: 302, startPoint y: 240, endPoint x: 470, endPoint y: 183, distance: 177.4
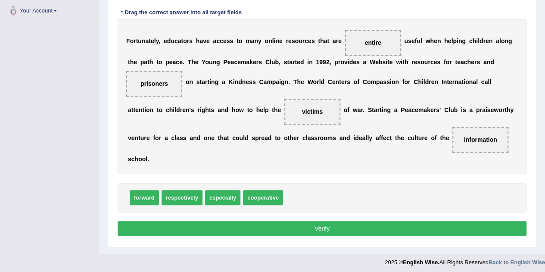
click at [427, 226] on button "Verify" at bounding box center [322, 228] width 409 height 15
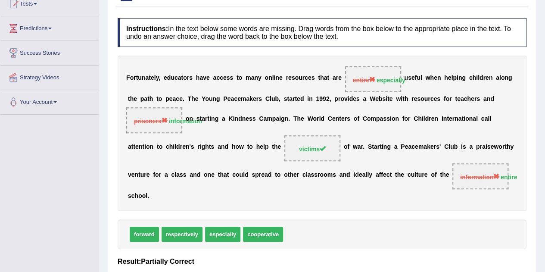
scroll to position [51, 0]
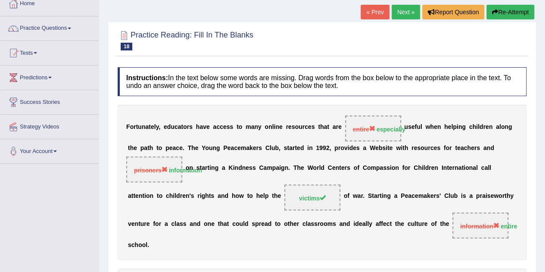
click at [513, 8] on button "Re-Attempt" at bounding box center [511, 12] width 48 height 15
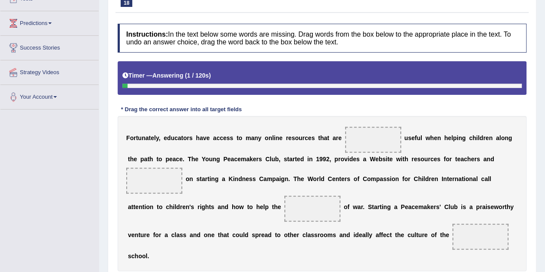
scroll to position [148, 0]
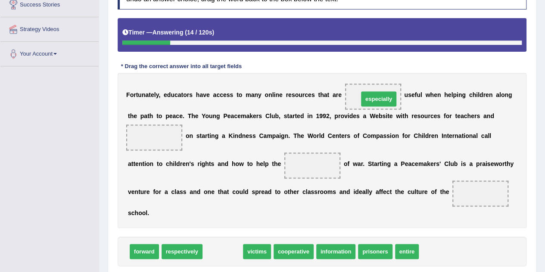
drag, startPoint x: 227, startPoint y: 251, endPoint x: 383, endPoint y: 99, distance: 218.3
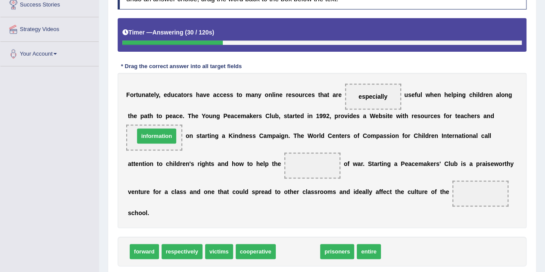
drag, startPoint x: 290, startPoint y: 253, endPoint x: 148, endPoint y: 137, distance: 182.9
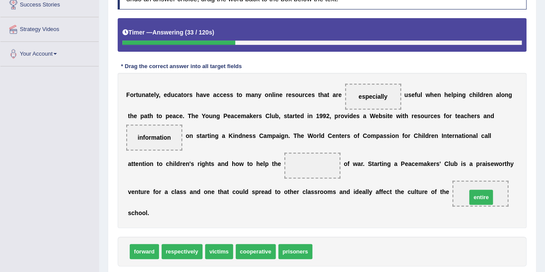
drag, startPoint x: 332, startPoint y: 245, endPoint x: 481, endPoint y: 194, distance: 157.4
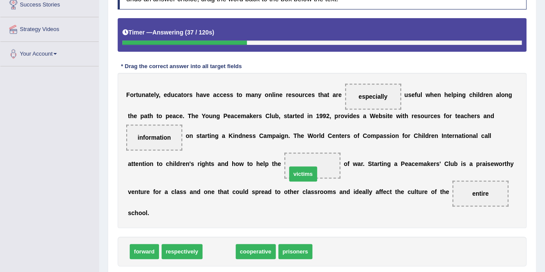
drag, startPoint x: 212, startPoint y: 248, endPoint x: 300, endPoint y: 166, distance: 120.2
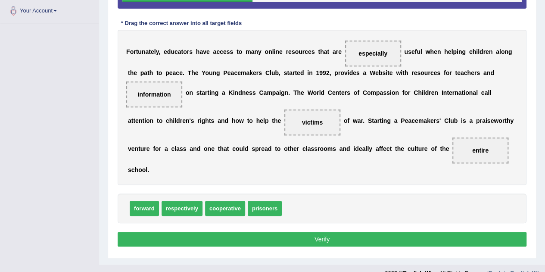
click at [342, 239] on button "Verify" at bounding box center [322, 239] width 409 height 15
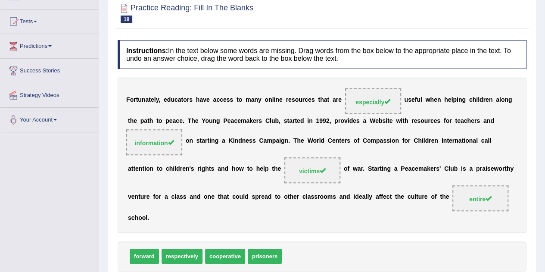
scroll to position [51, 0]
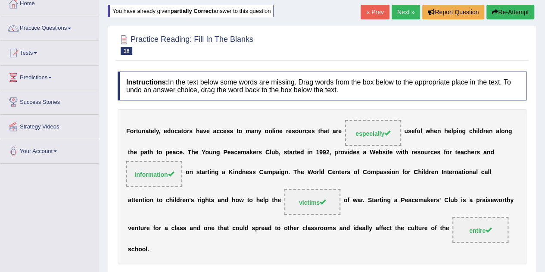
click at [398, 10] on link "Next »" at bounding box center [406, 12] width 28 height 15
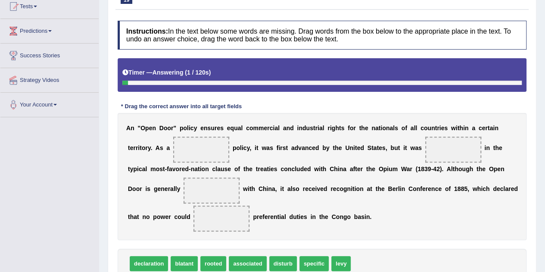
scroll to position [141, 0]
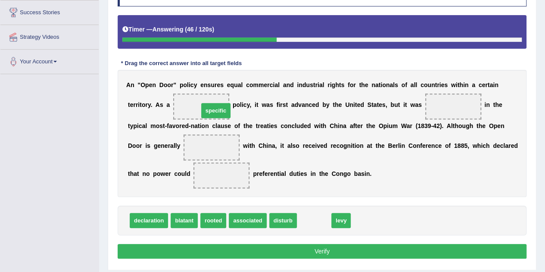
drag, startPoint x: 317, startPoint y: 220, endPoint x: 216, endPoint y: 107, distance: 151.8
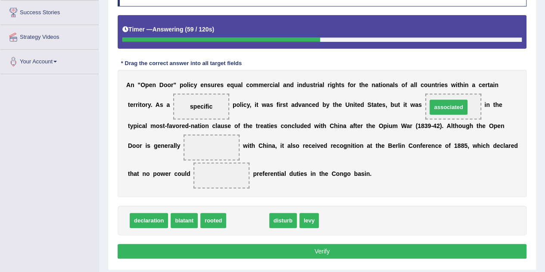
drag, startPoint x: 248, startPoint y: 220, endPoint x: 448, endPoint y: 107, distance: 230.7
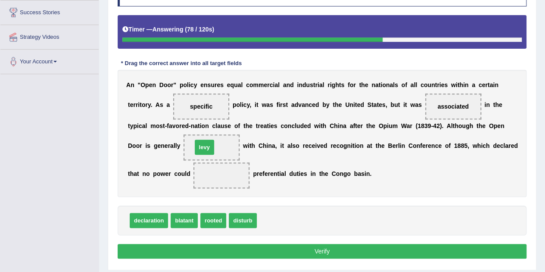
drag, startPoint x: 267, startPoint y: 222, endPoint x: 203, endPoint y: 149, distance: 97.8
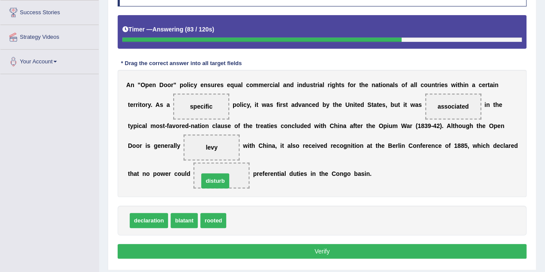
drag, startPoint x: 243, startPoint y: 220, endPoint x: 214, endPoint y: 176, distance: 52.6
click at [269, 253] on button "Verify" at bounding box center [322, 251] width 409 height 15
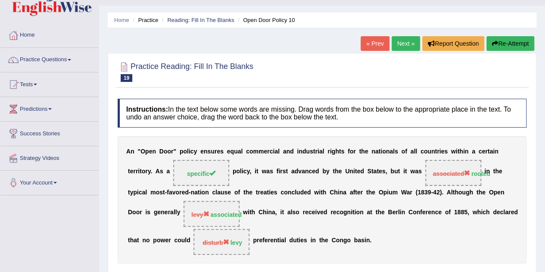
scroll to position [11, 0]
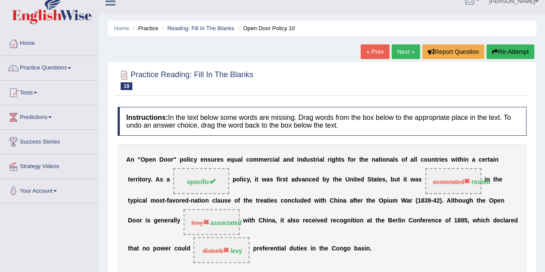
click at [515, 48] on button "Re-Attempt" at bounding box center [511, 51] width 48 height 15
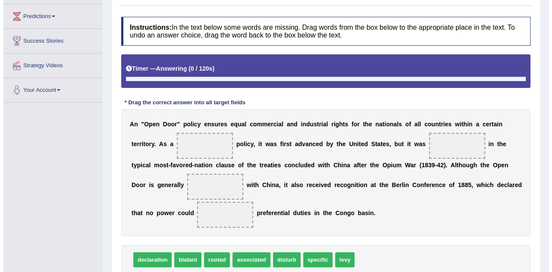
scroll to position [145, 0]
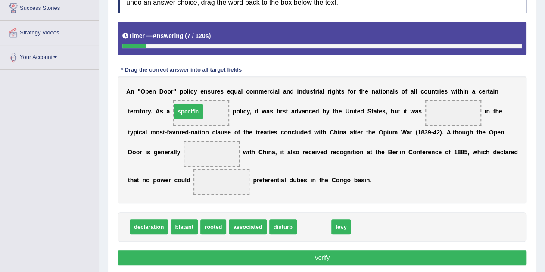
drag, startPoint x: 311, startPoint y: 229, endPoint x: 187, endPoint y: 113, distance: 169.7
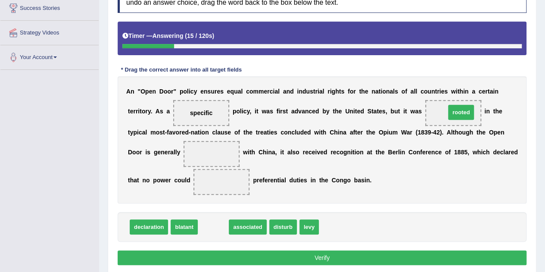
drag, startPoint x: 208, startPoint y: 229, endPoint x: 456, endPoint y: 114, distance: 273.4
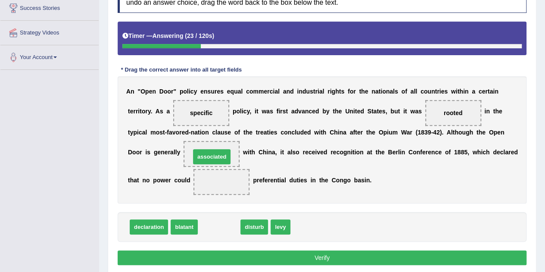
drag, startPoint x: 222, startPoint y: 226, endPoint x: 214, endPoint y: 155, distance: 70.7
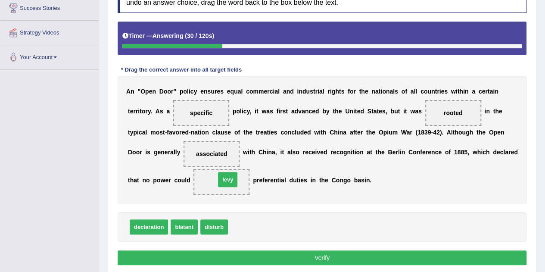
drag, startPoint x: 244, startPoint y: 228, endPoint x: 231, endPoint y: 181, distance: 49.2
click at [303, 258] on button "Verify" at bounding box center [322, 258] width 409 height 15
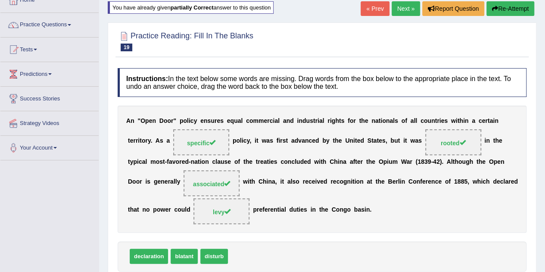
scroll to position [16, 0]
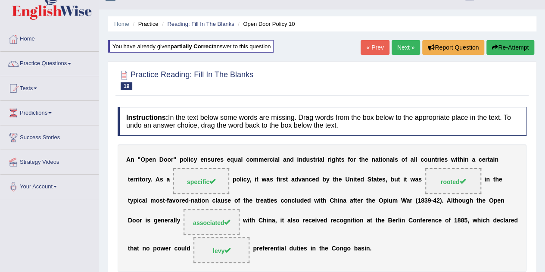
click at [403, 53] on link "Next »" at bounding box center [406, 47] width 28 height 15
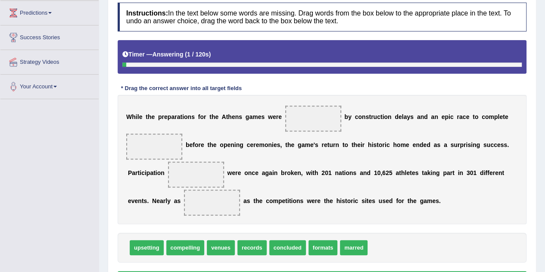
scroll to position [129, 0]
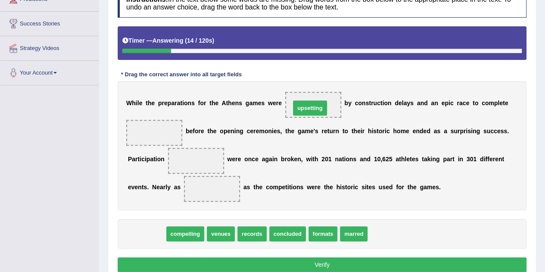
drag, startPoint x: 144, startPoint y: 232, endPoint x: 308, endPoint y: 106, distance: 206.3
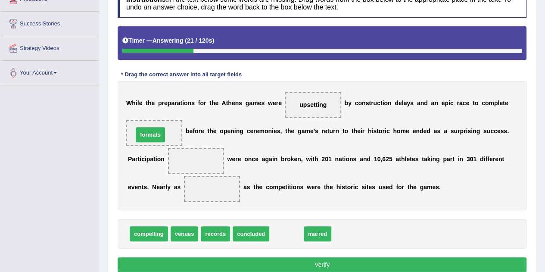
drag, startPoint x: 292, startPoint y: 234, endPoint x: 156, endPoint y: 135, distance: 168.5
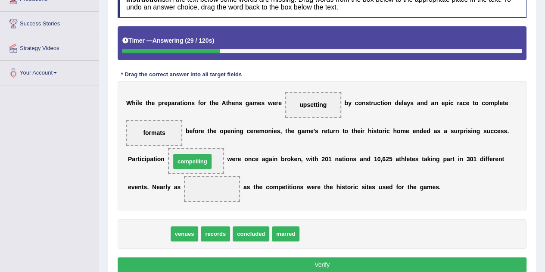
drag, startPoint x: 152, startPoint y: 228, endPoint x: 196, endPoint y: 156, distance: 84.5
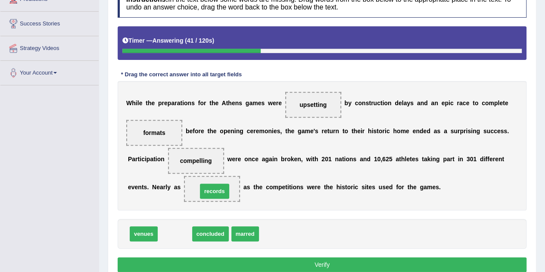
drag, startPoint x: 182, startPoint y: 230, endPoint x: 222, endPoint y: 187, distance: 58.3
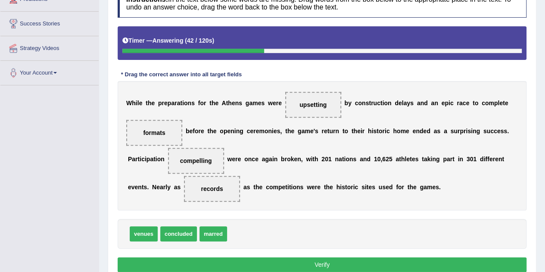
click at [281, 262] on button "Verify" at bounding box center [322, 264] width 409 height 15
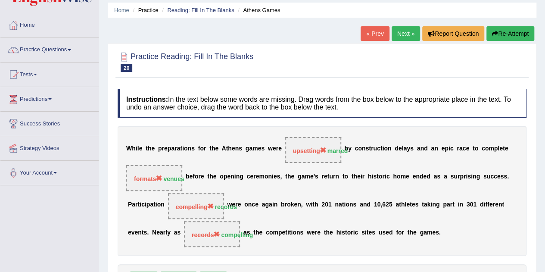
scroll to position [43, 0]
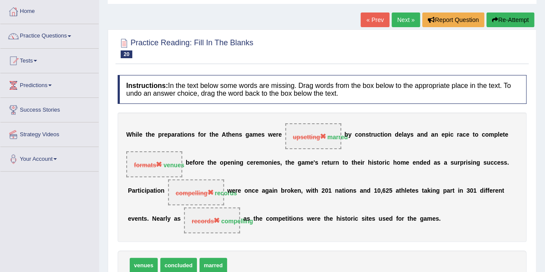
click at [510, 25] on button "Re-Attempt" at bounding box center [511, 20] width 48 height 15
